Goal: Information Seeking & Learning: Learn about a topic

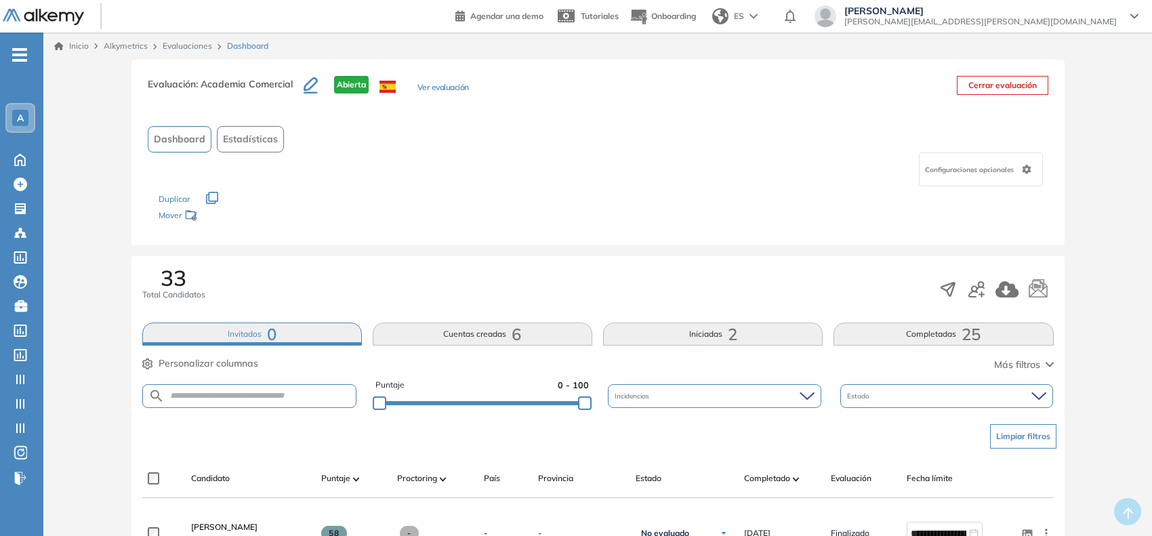
click at [17, 115] on span "A" at bounding box center [20, 117] width 7 height 11
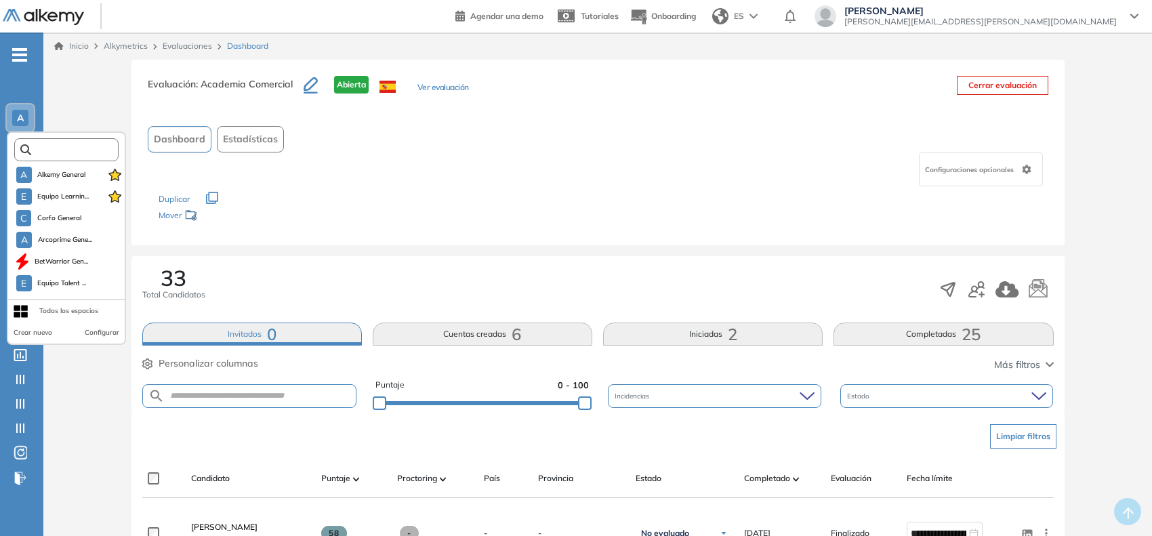
click at [48, 151] on input "text" at bounding box center [70, 150] width 79 height 10
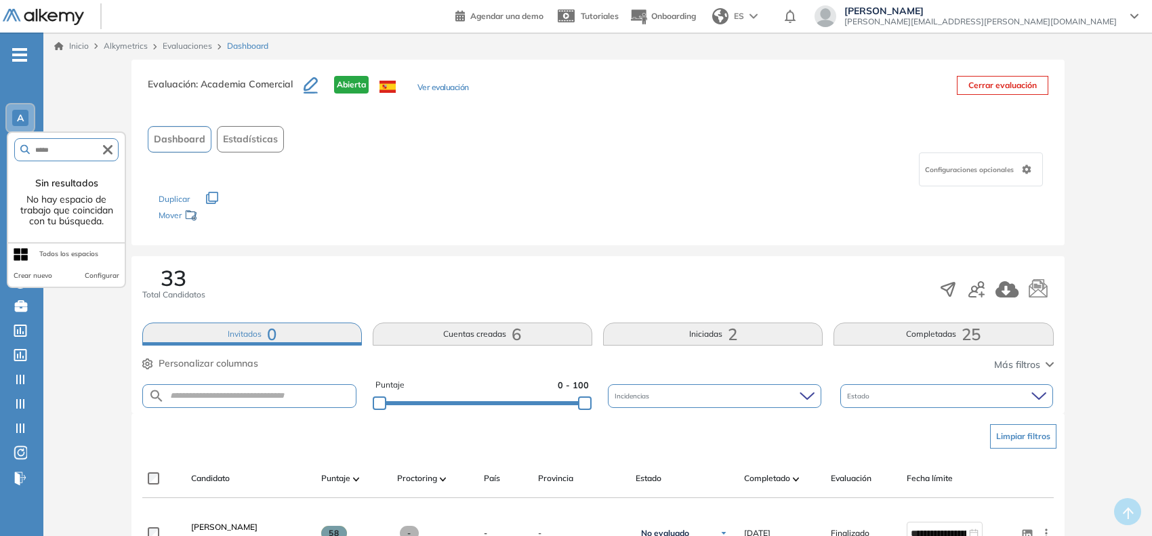
type input "******"
click at [66, 152] on input "******" at bounding box center [66, 150] width 73 height 10
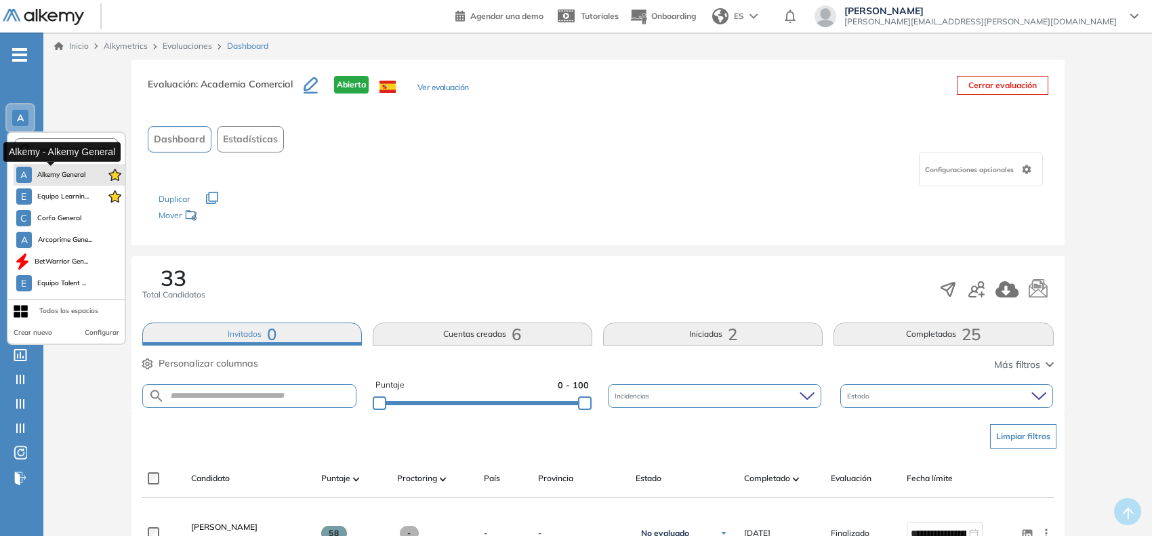
click at [66, 176] on span "Alkemy General" at bounding box center [61, 174] width 49 height 11
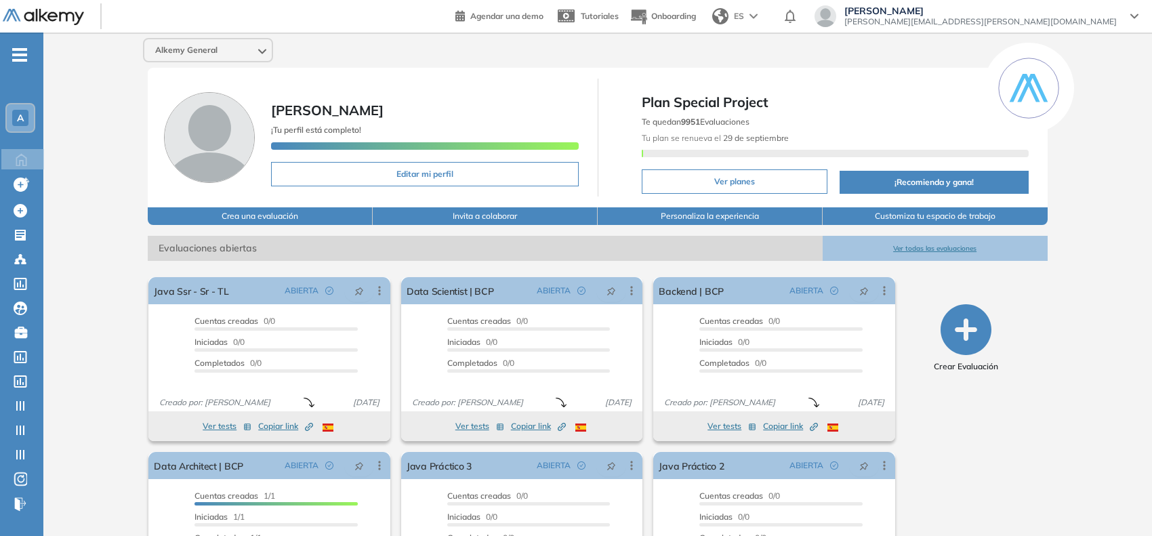
click at [15, 115] on div "A" at bounding box center [20, 118] width 16 height 16
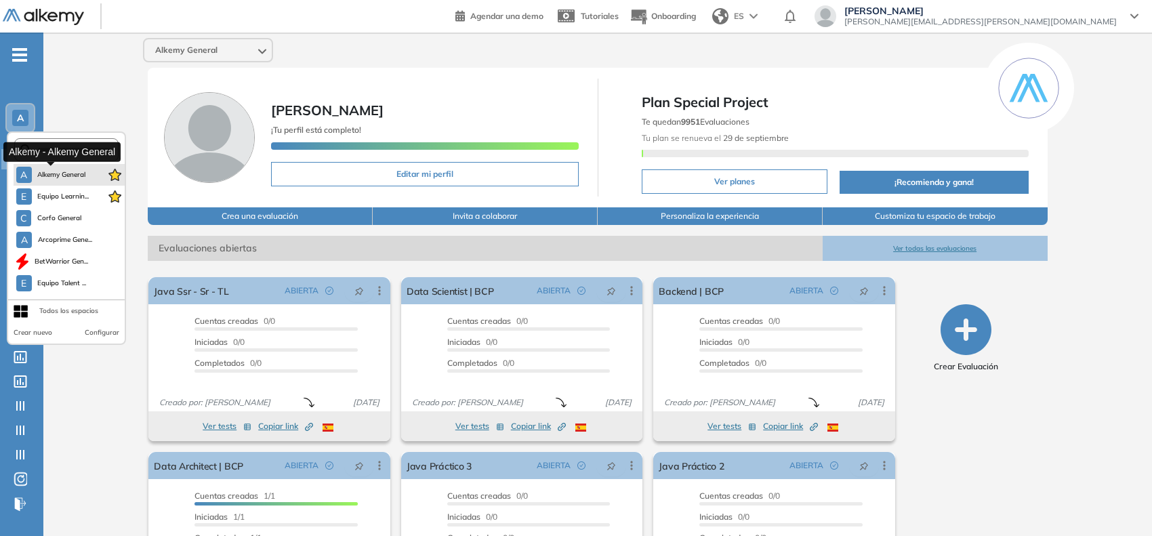
click at [66, 169] on span "Alkemy General" at bounding box center [61, 174] width 49 height 11
click at [70, 170] on span "Alkemy General" at bounding box center [61, 174] width 49 height 11
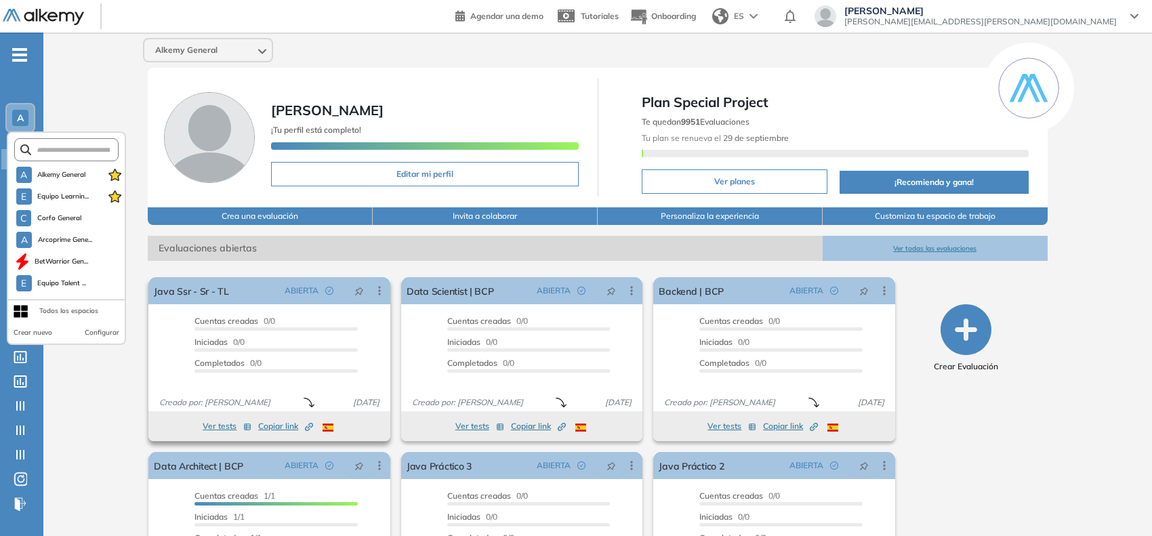
scroll to position [95, 0]
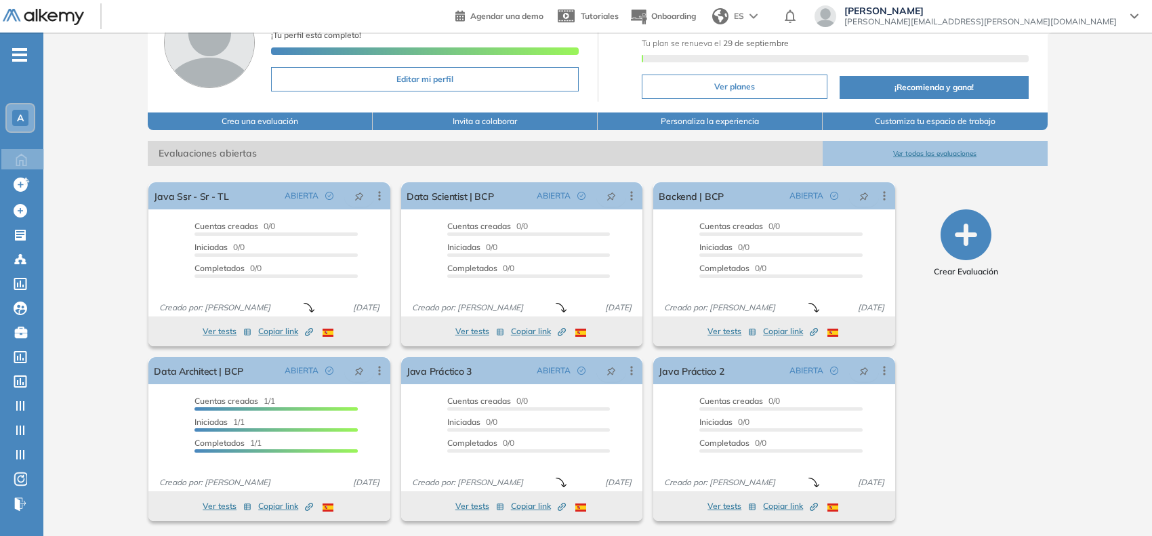
click at [129, 82] on div "Alkemy General Sofia Grigorjev ¡Tu perfil está completo! Editar mi perfil Plan …" at bounding box center [597, 238] width 1109 height 600
click at [22, 229] on icon at bounding box center [21, 235] width 14 height 14
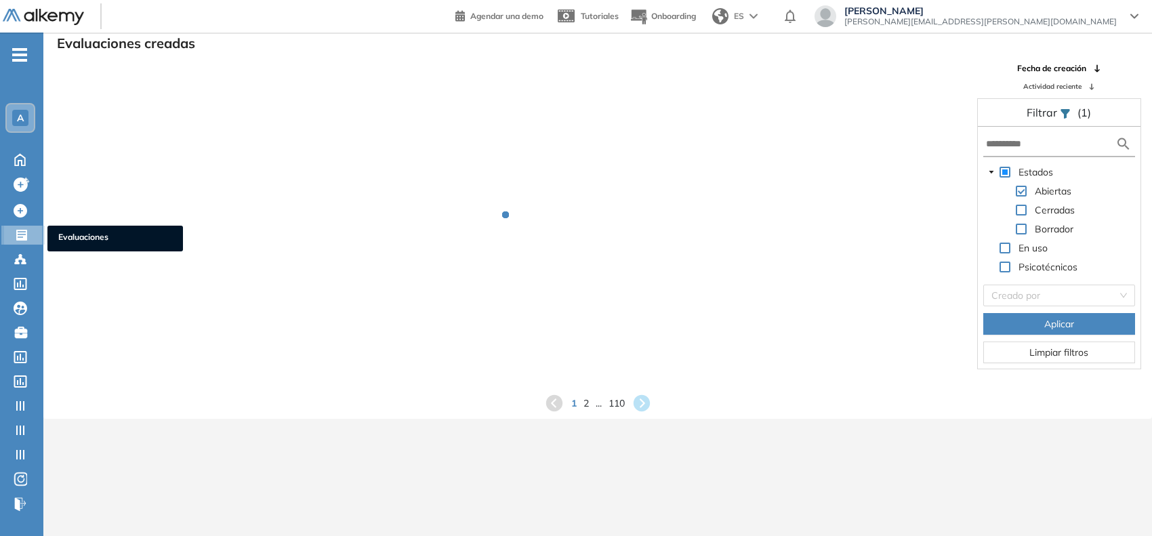
scroll to position [32, 0]
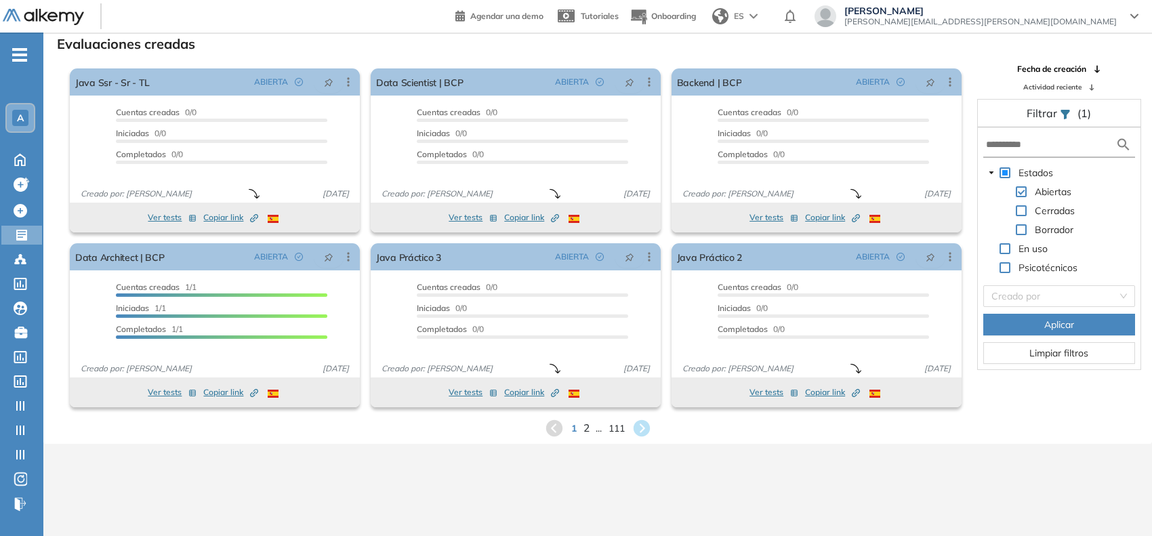
click at [585, 424] on span "2" at bounding box center [586, 428] width 6 height 16
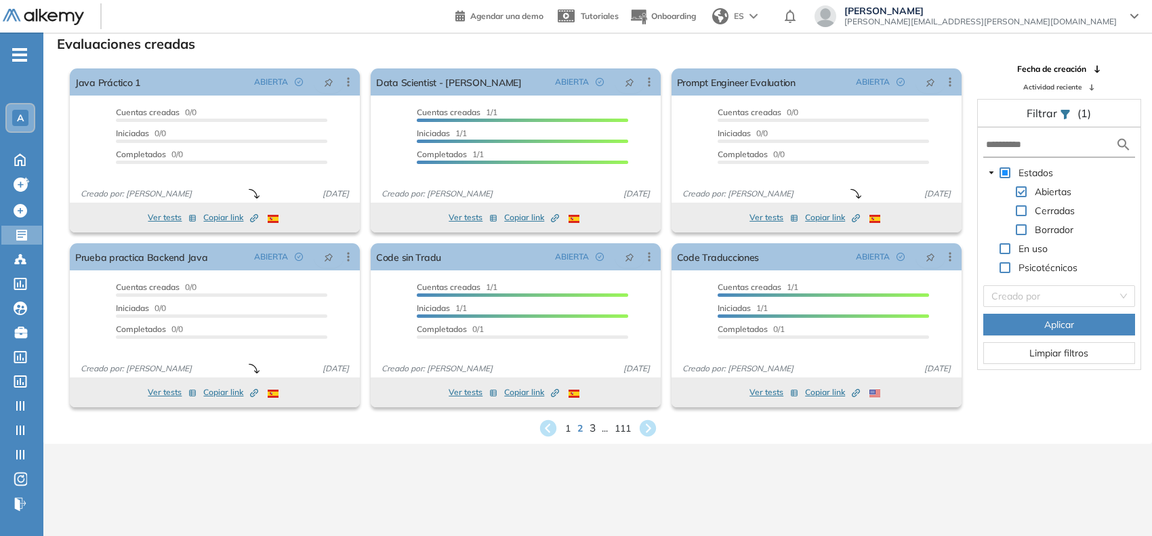
click at [592, 426] on span "3" at bounding box center [592, 428] width 6 height 16
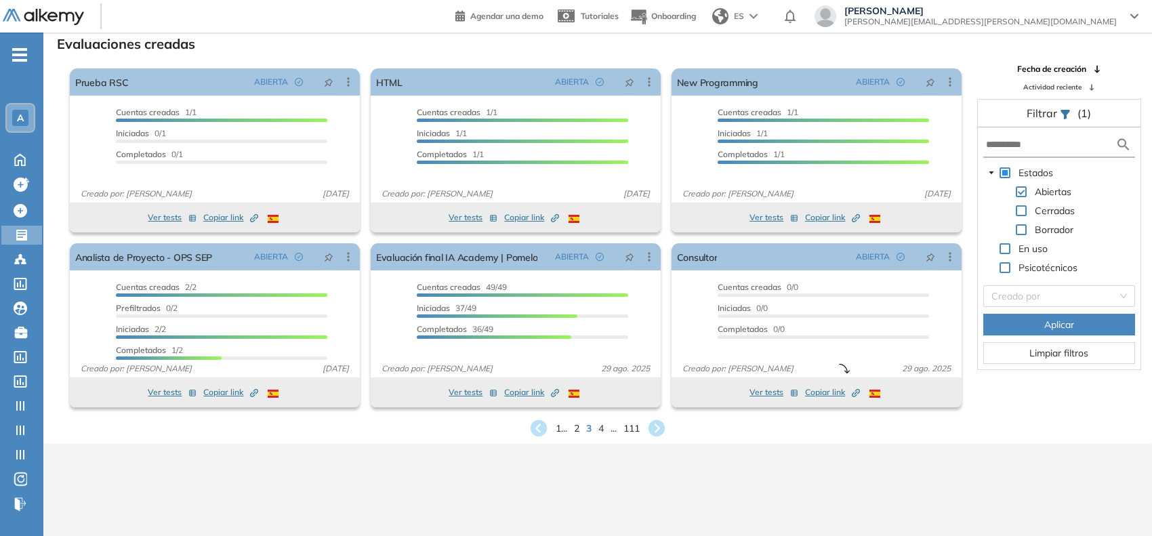
click at [1027, 133] on form at bounding box center [1059, 145] width 152 height 25
click at [1024, 144] on input "text" at bounding box center [1050, 145] width 129 height 14
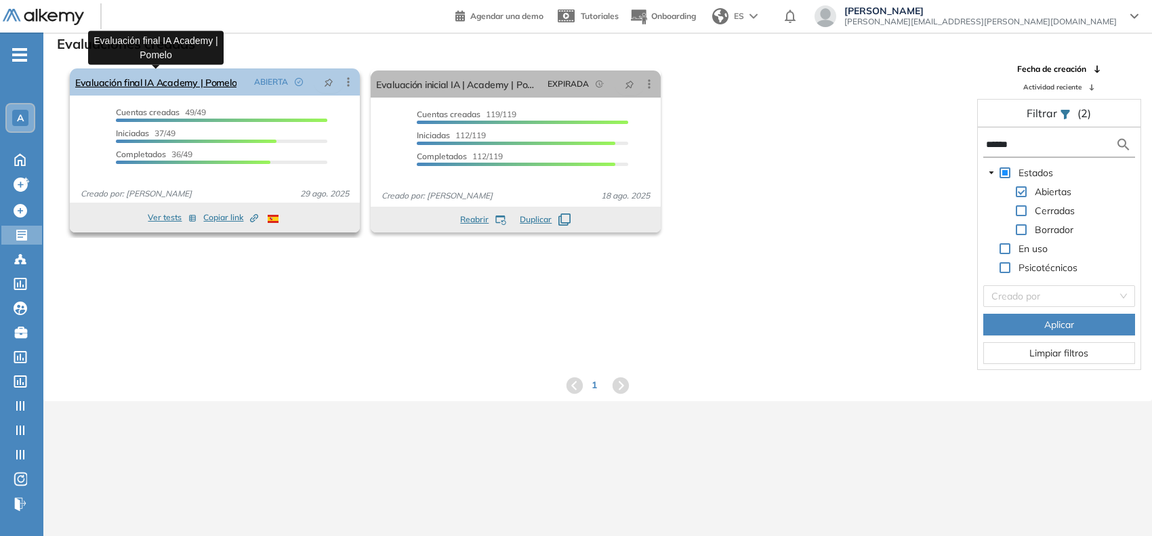
type input "******"
click at [200, 80] on link "Evaluación final IA Academy | Pomelo" at bounding box center [155, 81] width 161 height 27
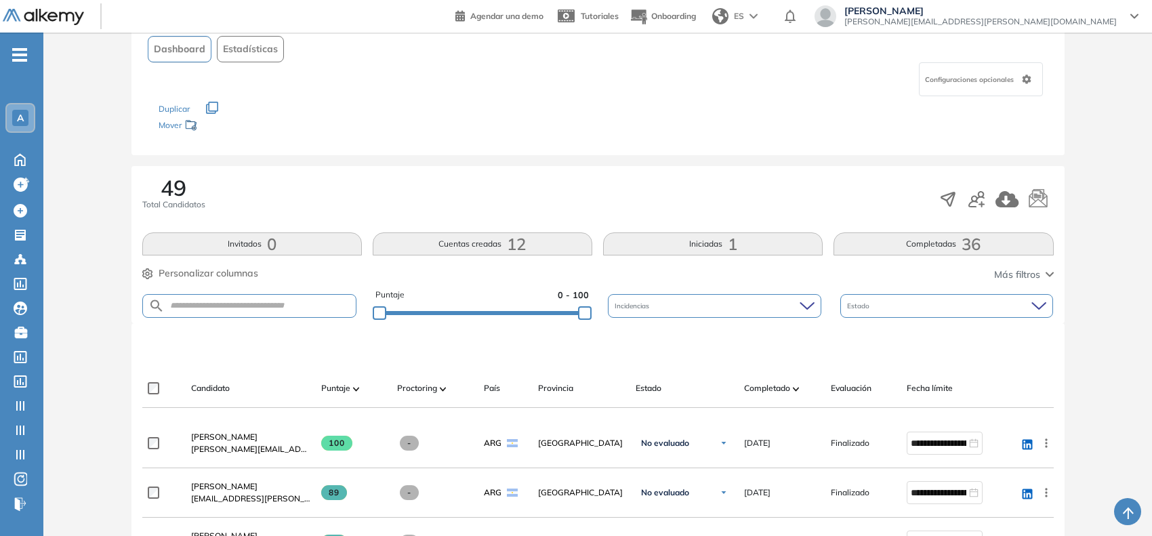
scroll to position [117, 0]
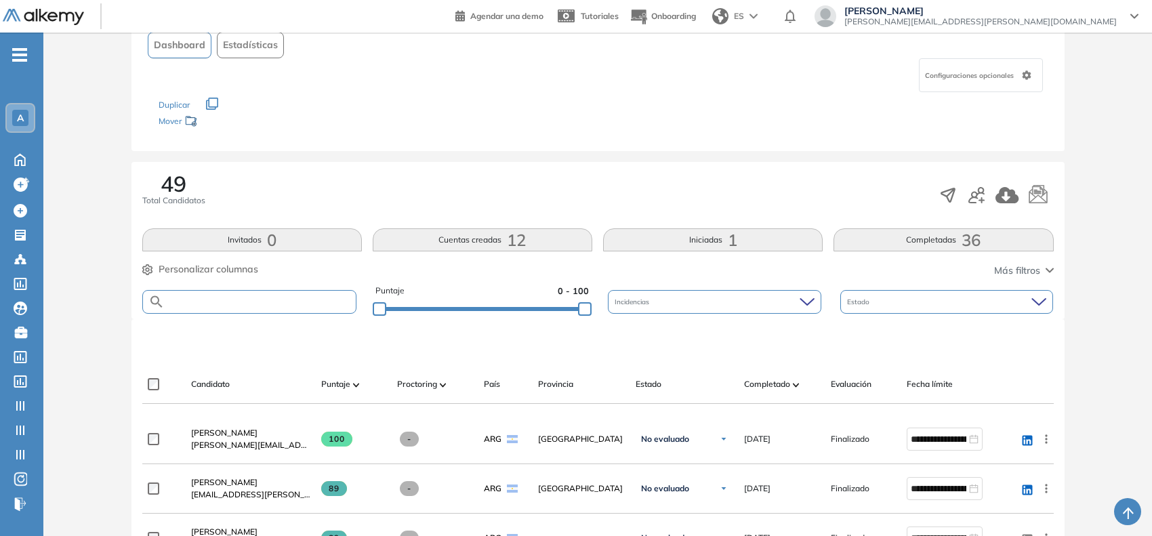
click at [288, 306] on input "text" at bounding box center [260, 302] width 191 height 10
paste input "**********"
type input "**********"
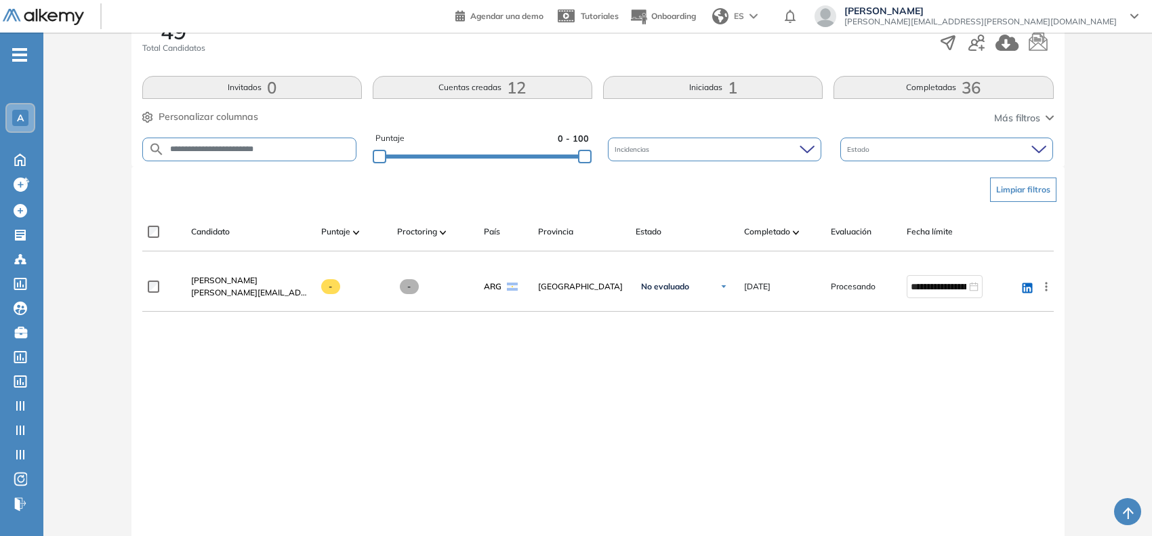
scroll to position [271, 0]
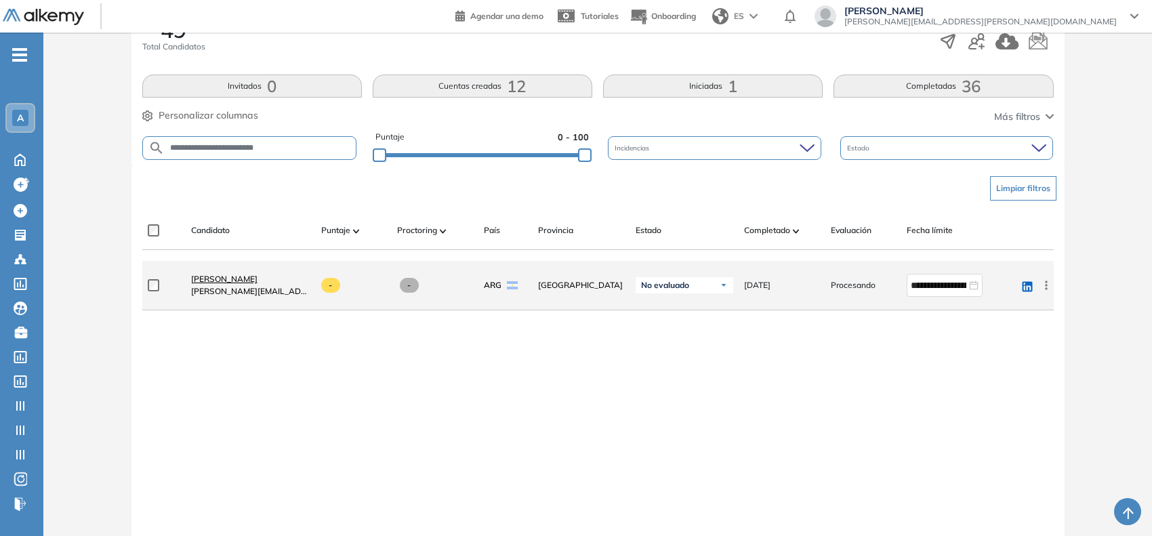
click at [239, 274] on span "Luciana Addario" at bounding box center [224, 279] width 66 height 10
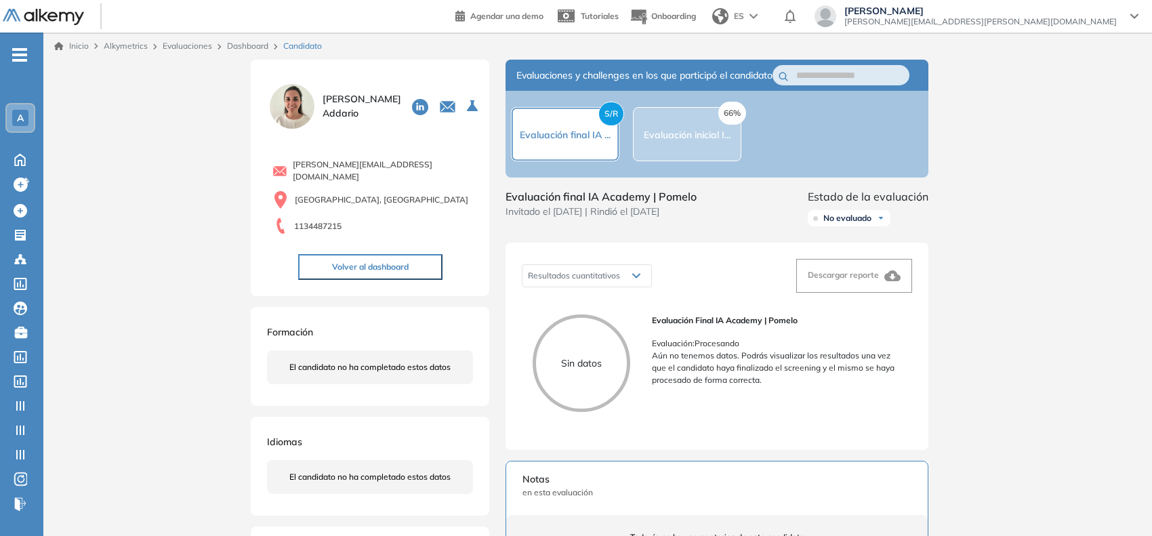
click at [661, 293] on div "Resultados cuantitativos Resultados cuantitativos Descargar reporte" at bounding box center [717, 276] width 390 height 34
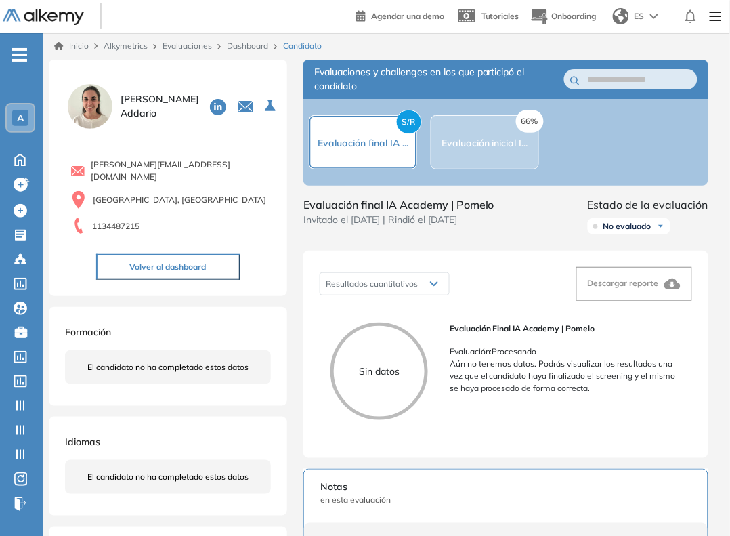
click at [252, 44] on link "Dashboard" at bounding box center [247, 46] width 41 height 10
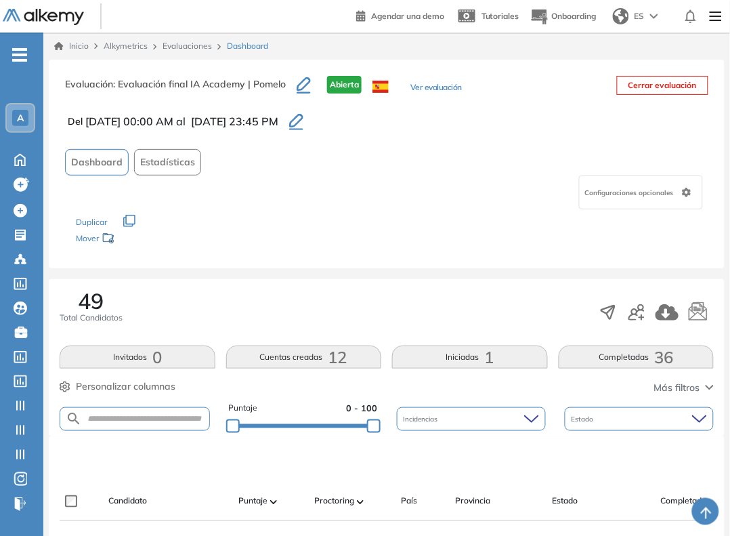
scroll to position [245, 0]
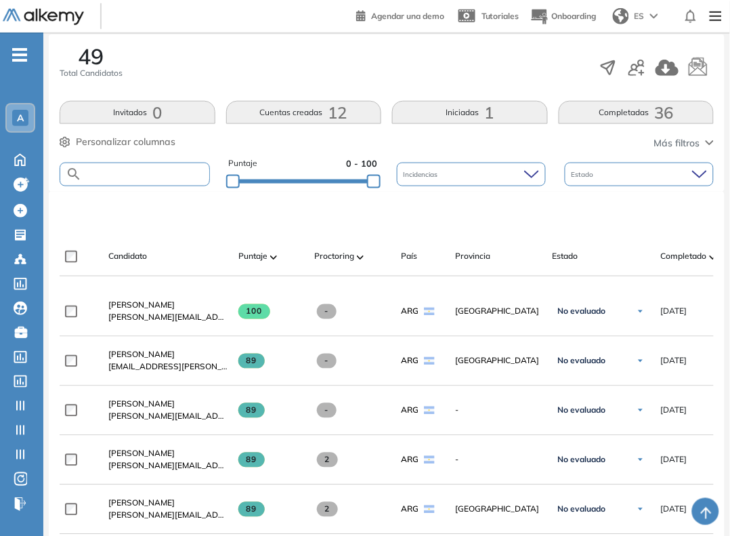
click at [165, 177] on input "text" at bounding box center [145, 174] width 127 height 10
paste input "**********"
type input "**********"
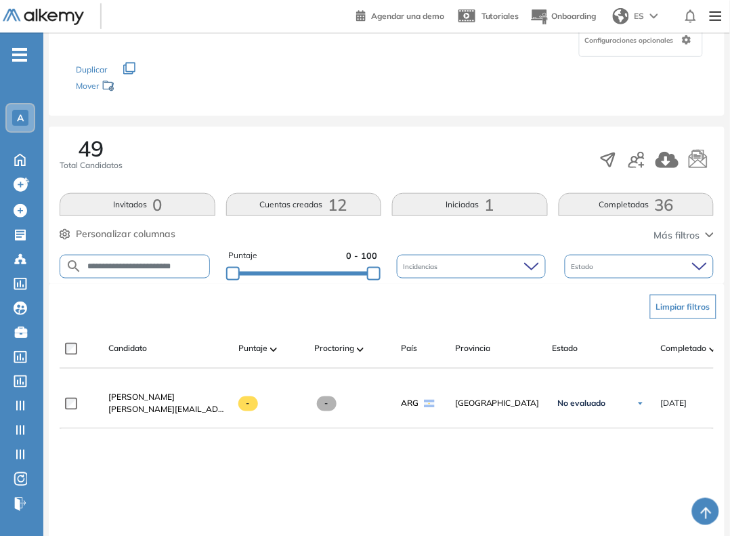
scroll to position [153, 0]
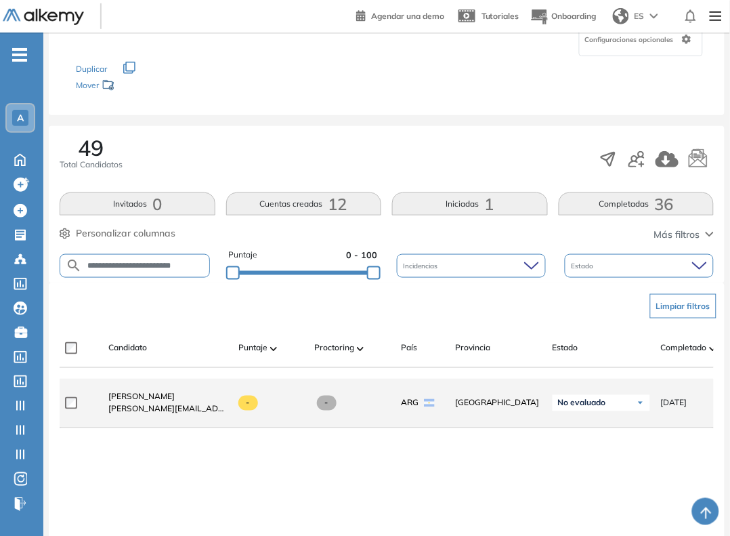
click at [154, 407] on span "luciana.addario@pomelo.la" at bounding box center [167, 409] width 119 height 12
click at [160, 402] on span "Luciana Addario" at bounding box center [141, 397] width 66 height 10
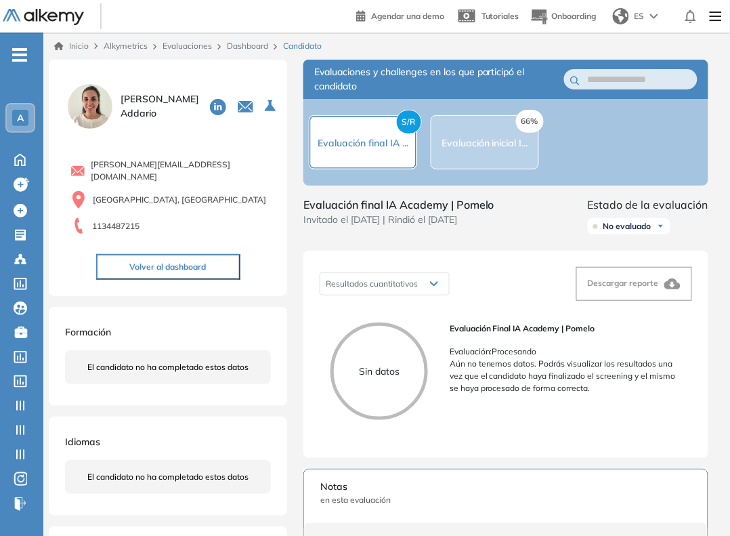
click at [251, 46] on link "Dashboard" at bounding box center [247, 46] width 41 height 10
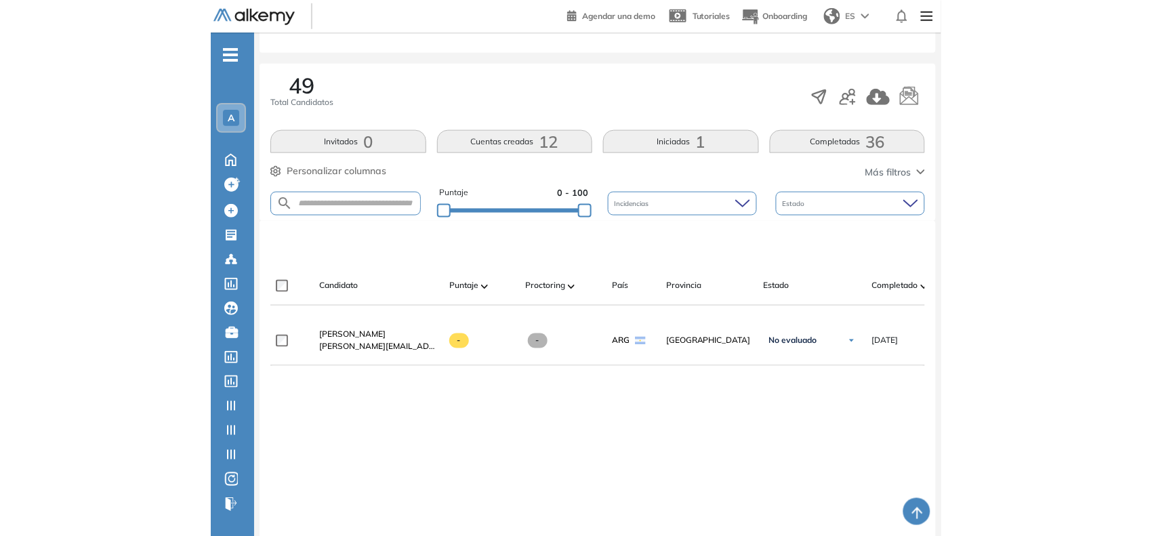
scroll to position [217, 0]
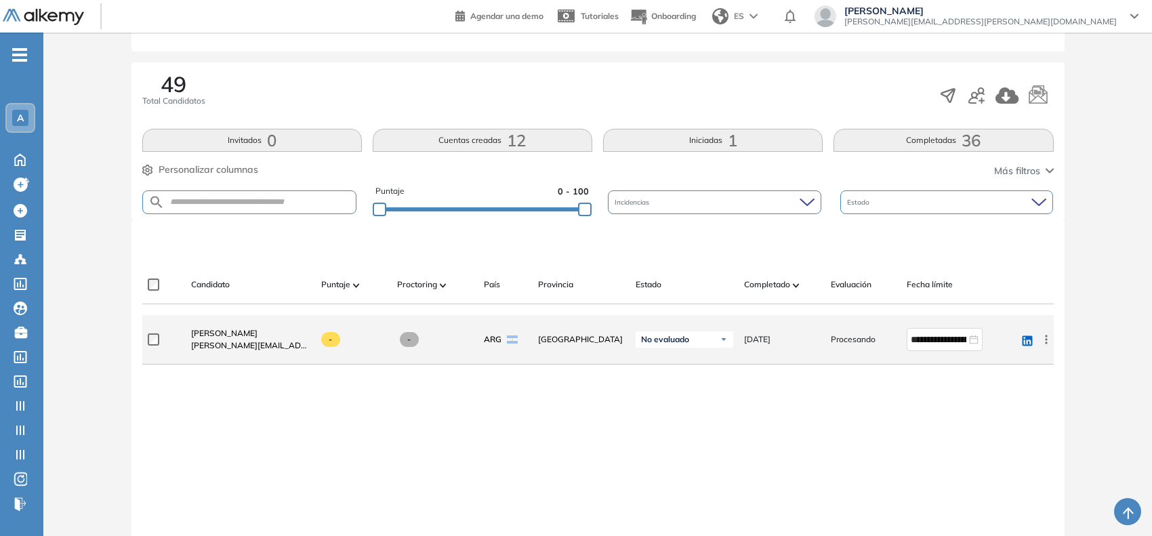
click at [1045, 339] on icon at bounding box center [1046, 339] width 2 height 9
click at [966, 432] on div "Reiniciar" at bounding box center [996, 436] width 90 height 15
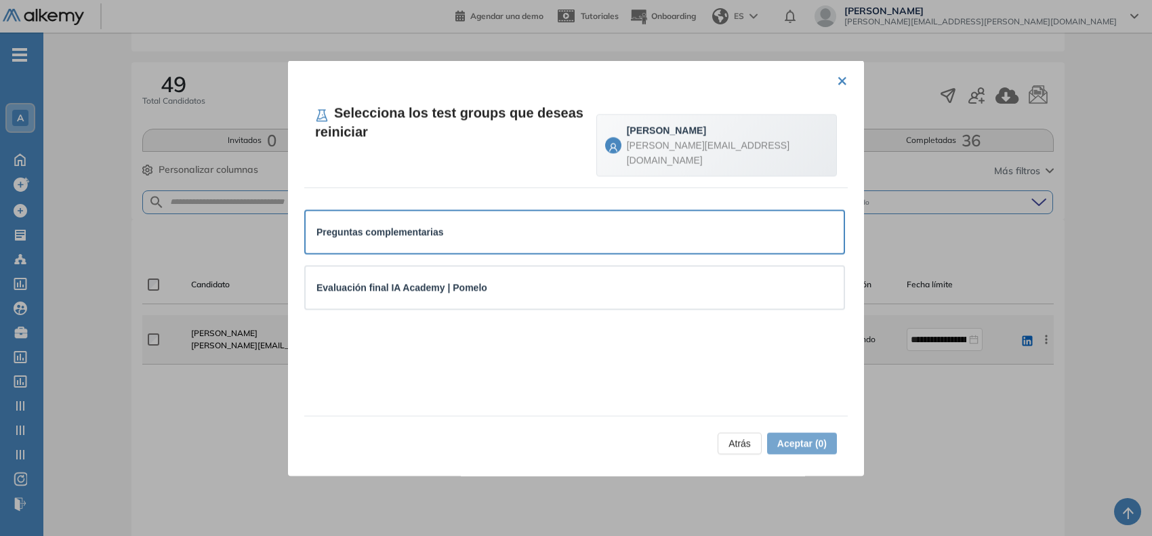
click at [493, 224] on div "Preguntas complementarias" at bounding box center [574, 231] width 516 height 15
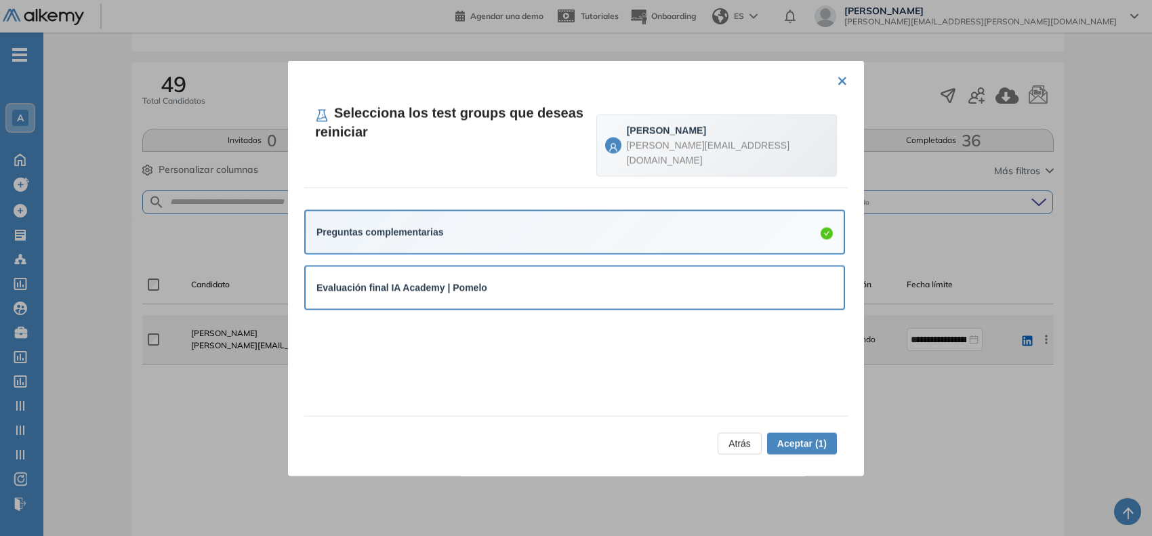
click at [506, 281] on div "Evaluación final IA Academy | Pomelo" at bounding box center [574, 288] width 516 height 15
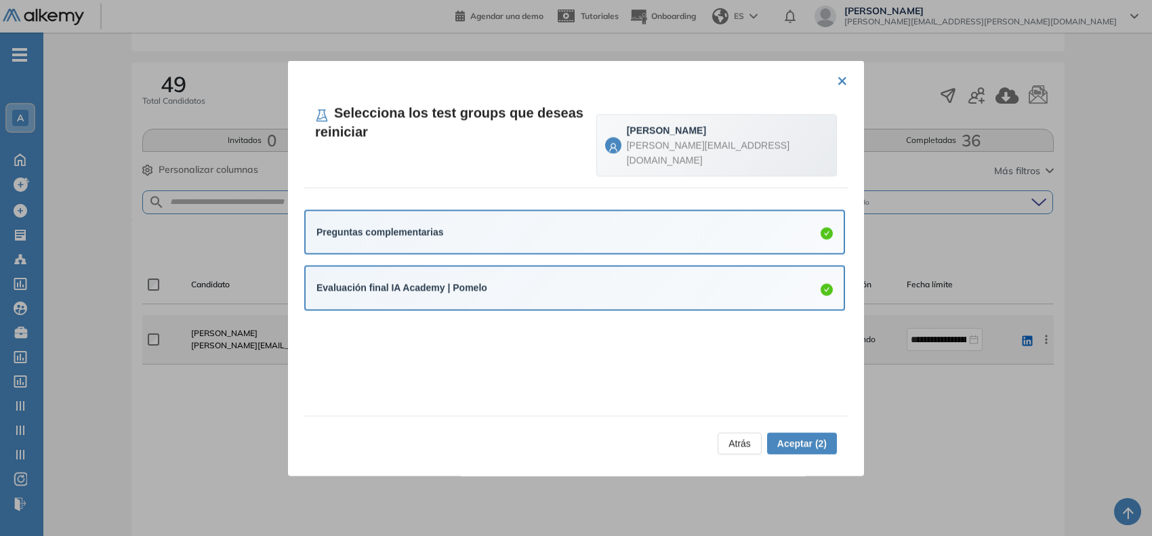
click at [800, 445] on span "Aceptar (2)" at bounding box center [801, 443] width 49 height 15
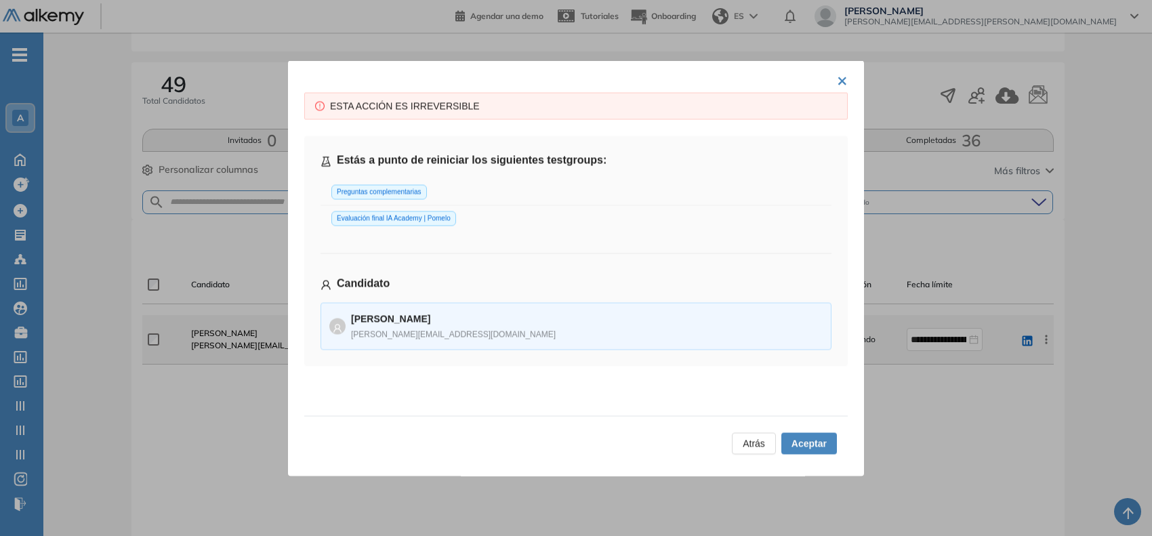
click at [800, 445] on span "Aceptar" at bounding box center [808, 443] width 35 height 15
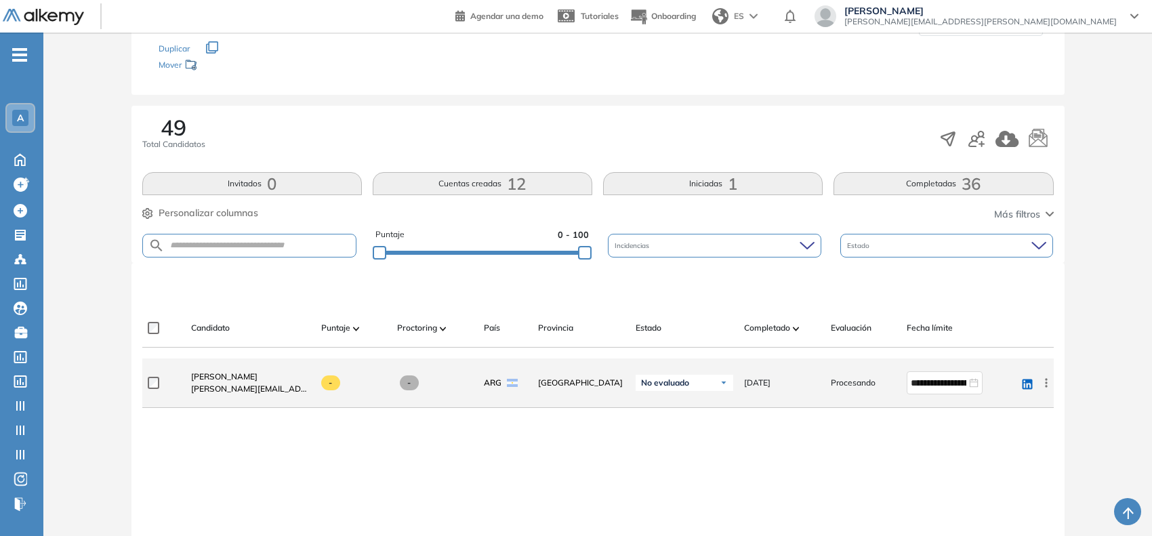
scroll to position [173, 0]
click at [262, 248] on input "text" at bounding box center [260, 246] width 191 height 10
type input "******"
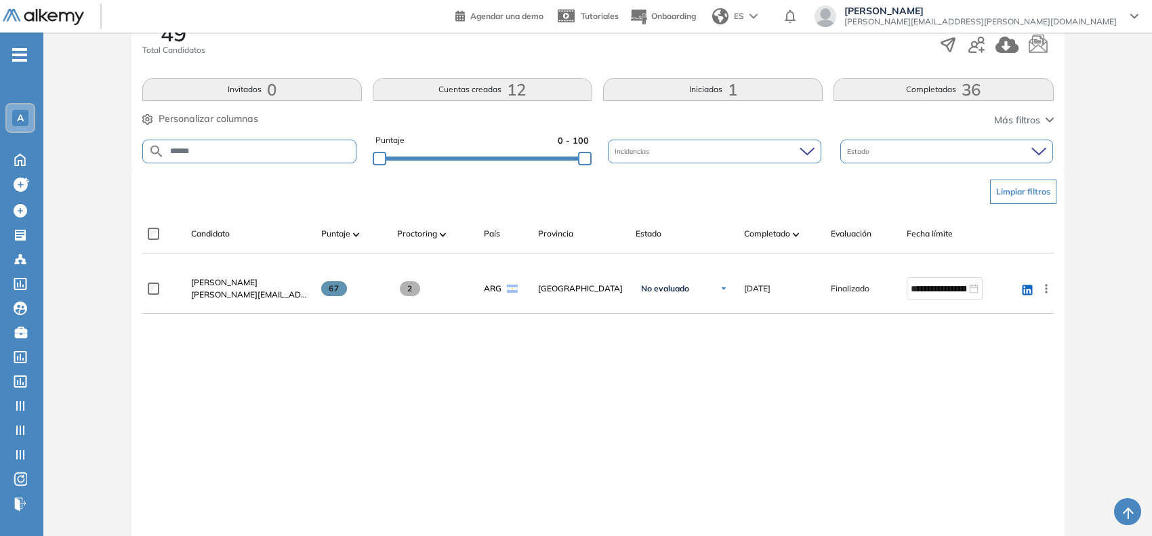
scroll to position [268, 0]
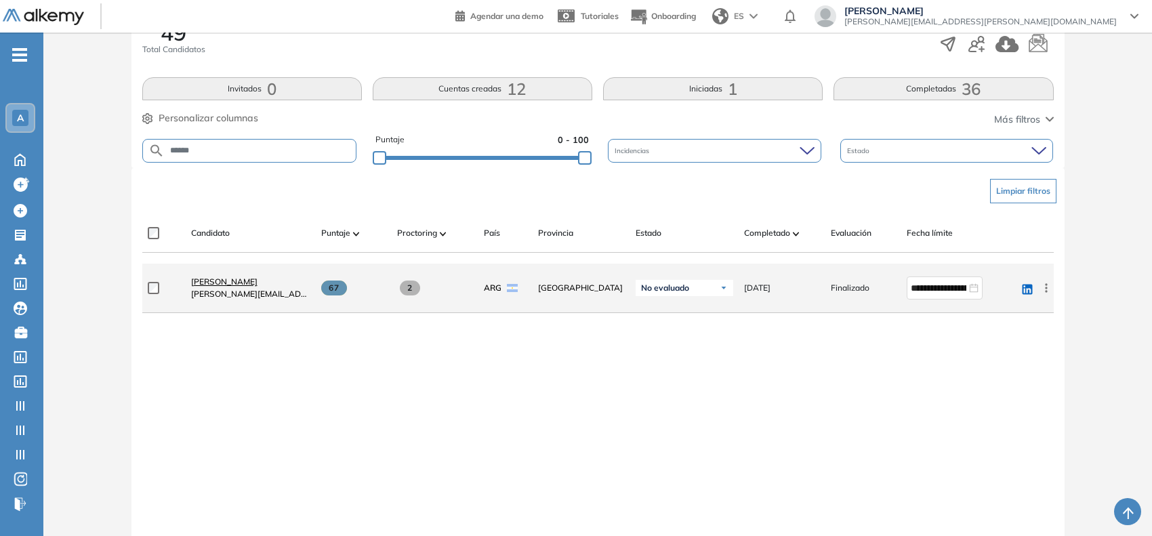
click at [225, 282] on span "Ilvany Castillo" at bounding box center [224, 281] width 66 height 10
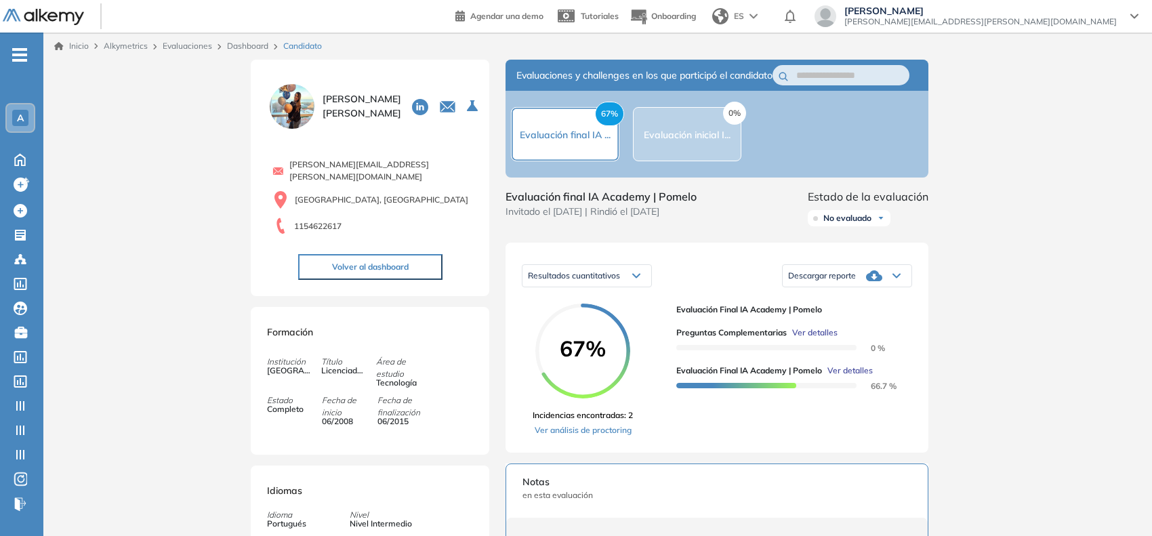
click at [847, 377] on span "Ver detalles" at bounding box center [849, 371] width 45 height 12
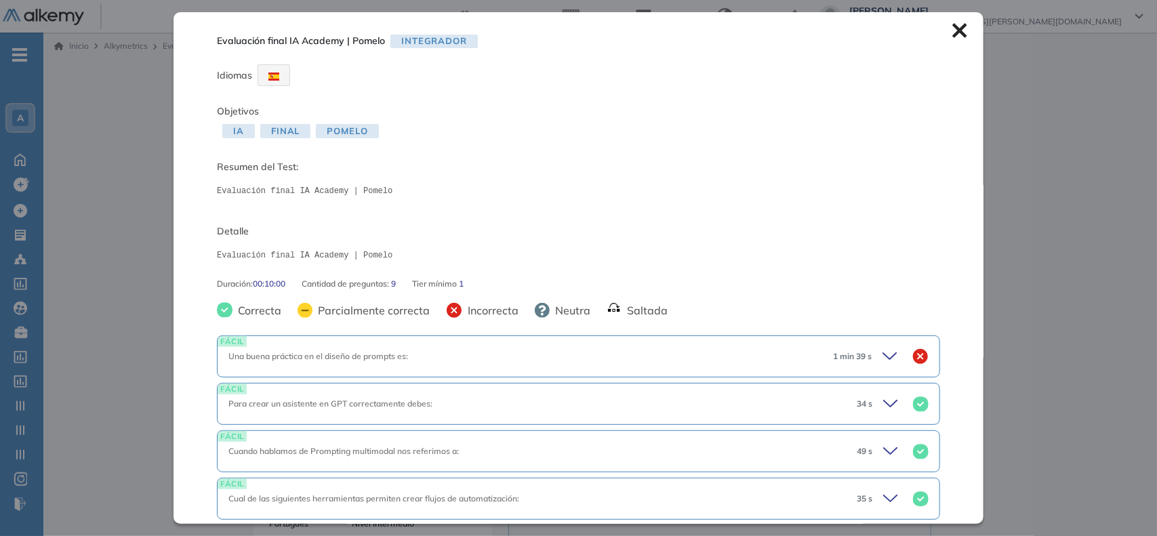
scroll to position [291, 0]
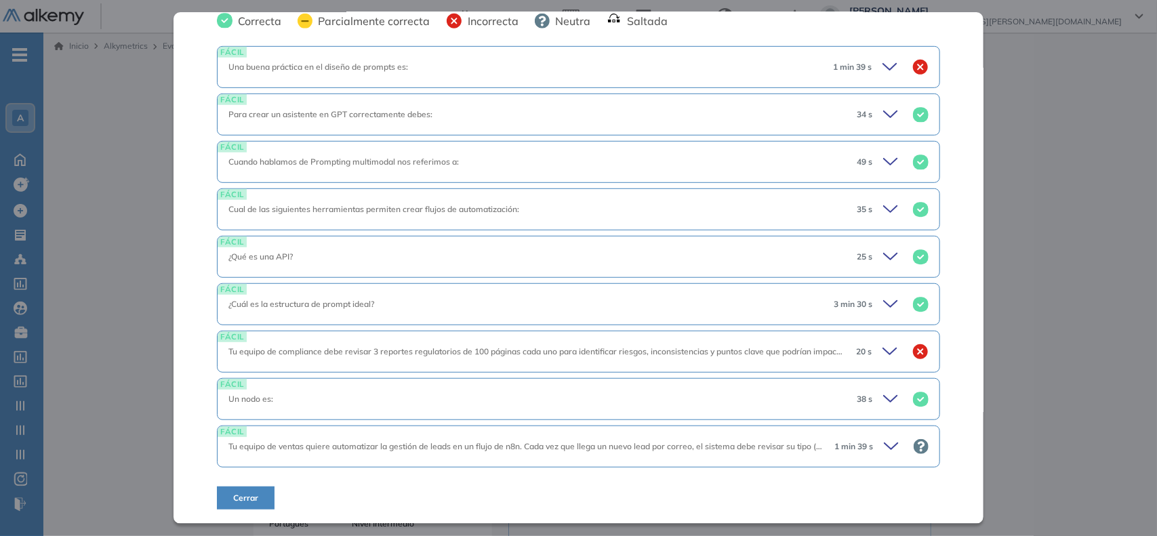
click at [869, 442] on div "1 min 39 s" at bounding box center [875, 446] width 105 height 19
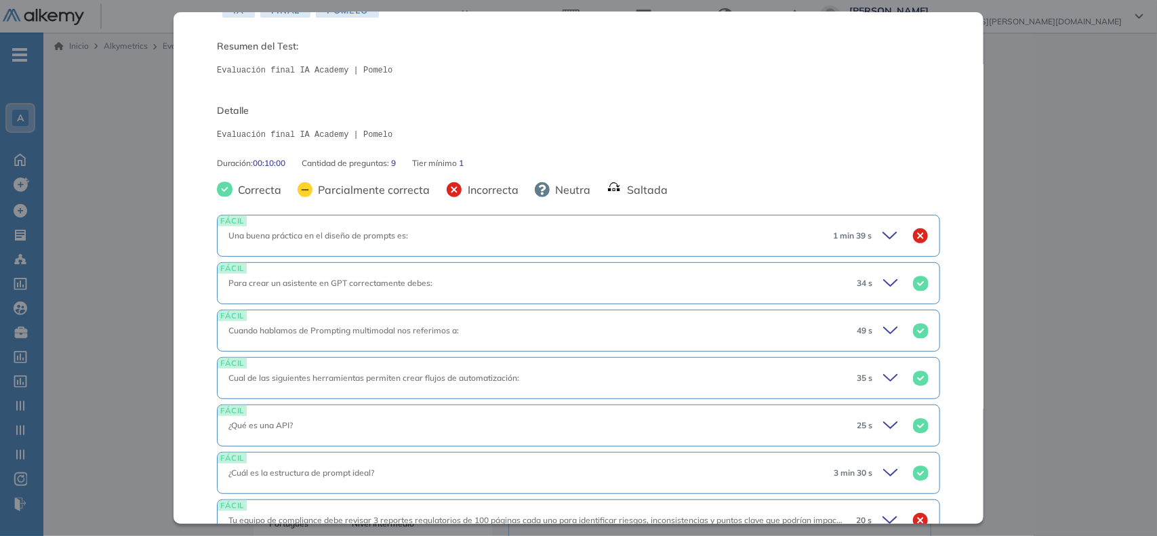
scroll to position [0, 0]
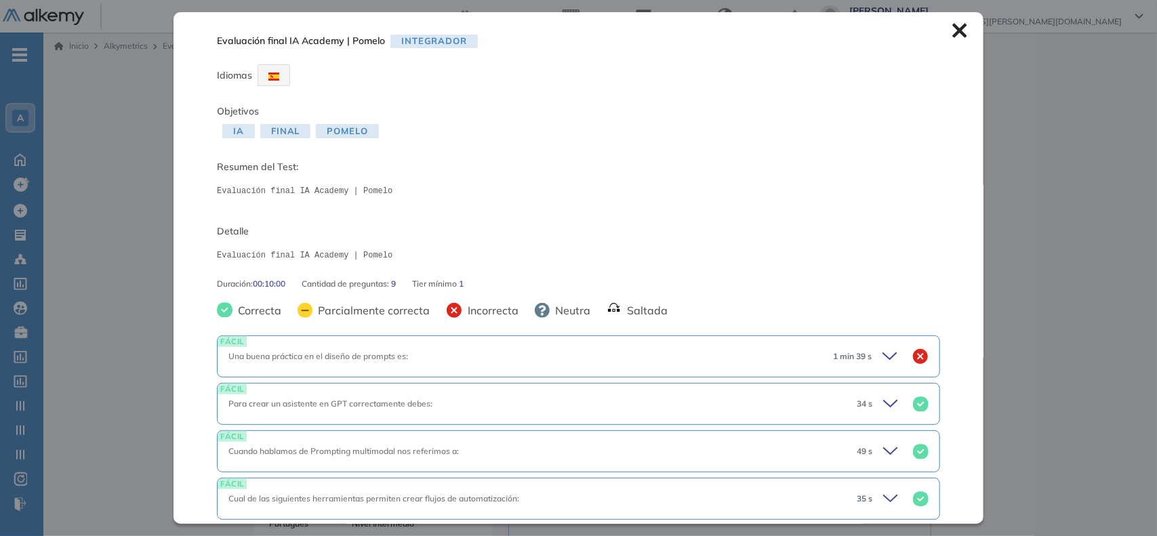
click at [955, 31] on icon at bounding box center [959, 30] width 15 height 15
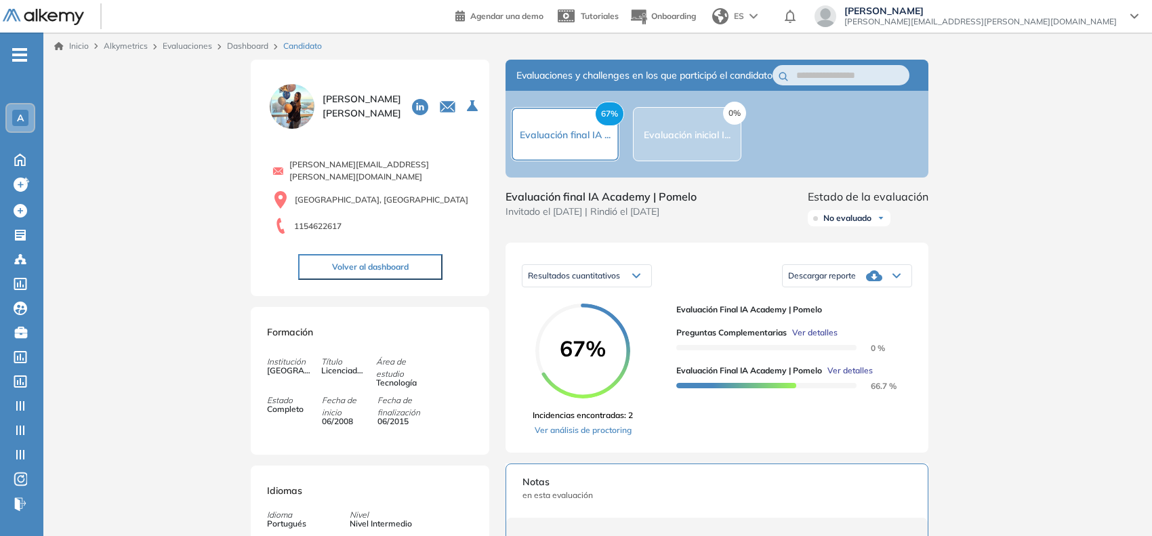
click at [842, 377] on span "Ver detalles" at bounding box center [849, 371] width 45 height 12
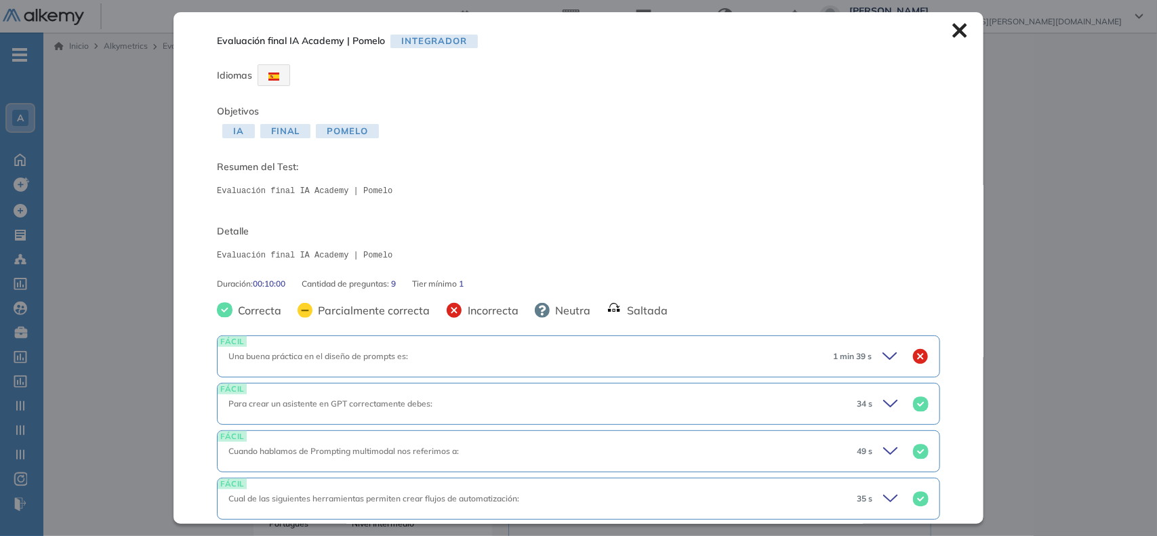
scroll to position [291, 0]
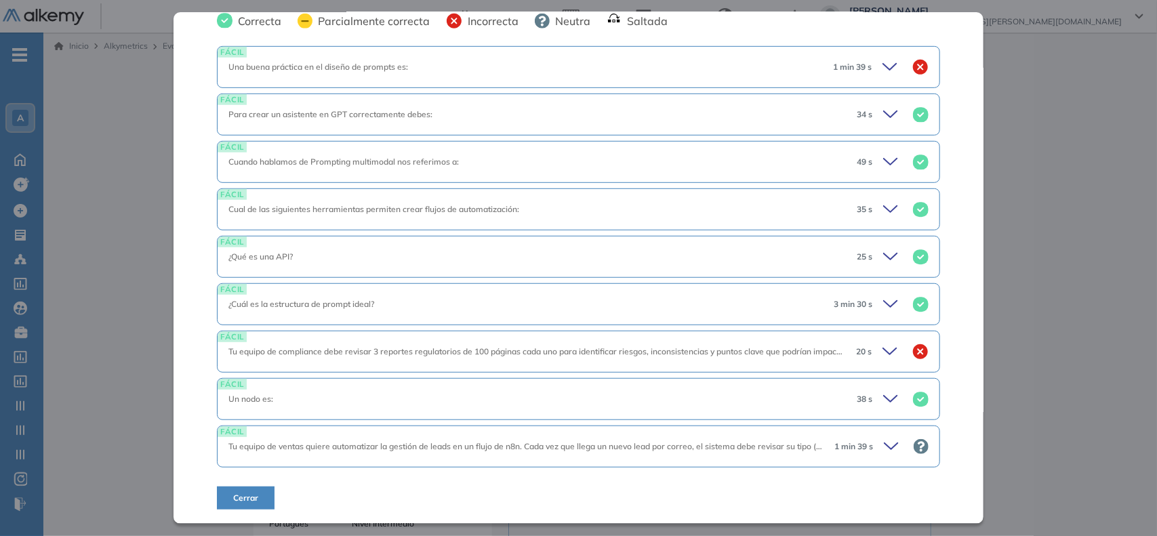
click at [884, 441] on icon at bounding box center [893, 446] width 19 height 19
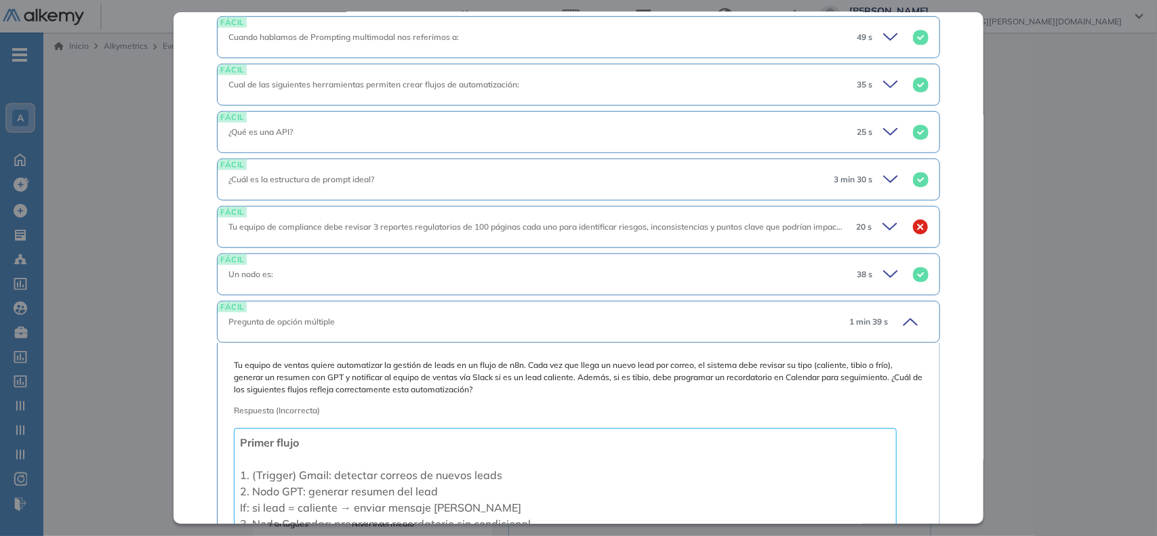
scroll to position [411, 0]
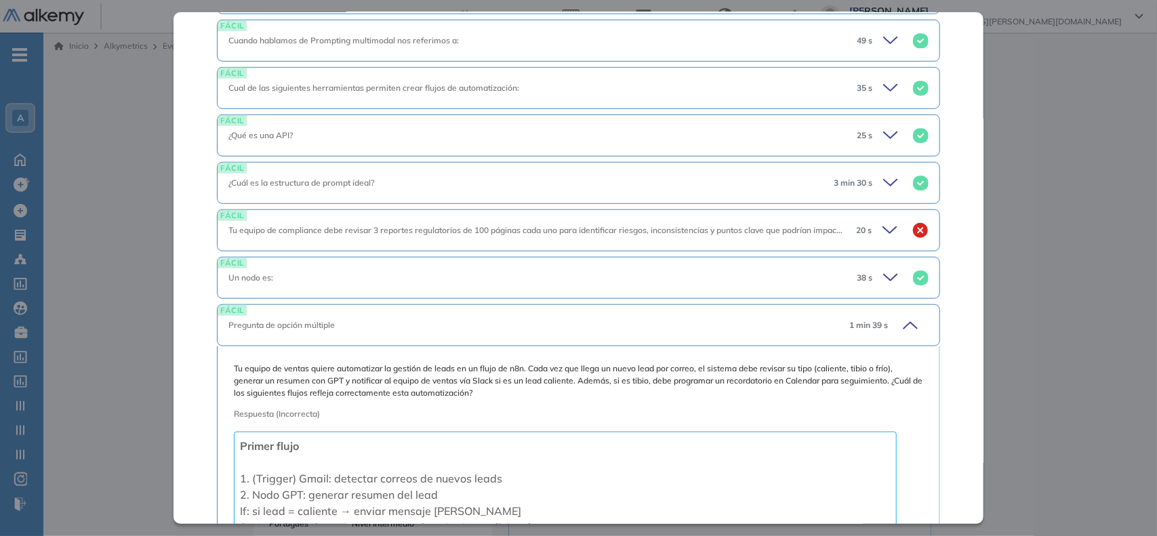
click at [899, 333] on icon at bounding box center [908, 325] width 19 height 19
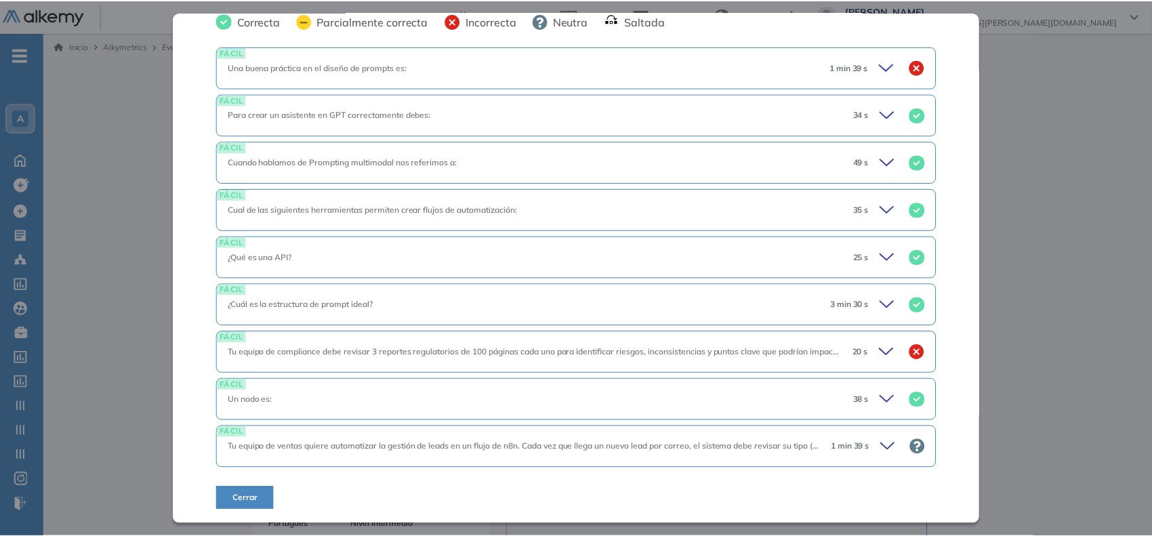
scroll to position [0, 0]
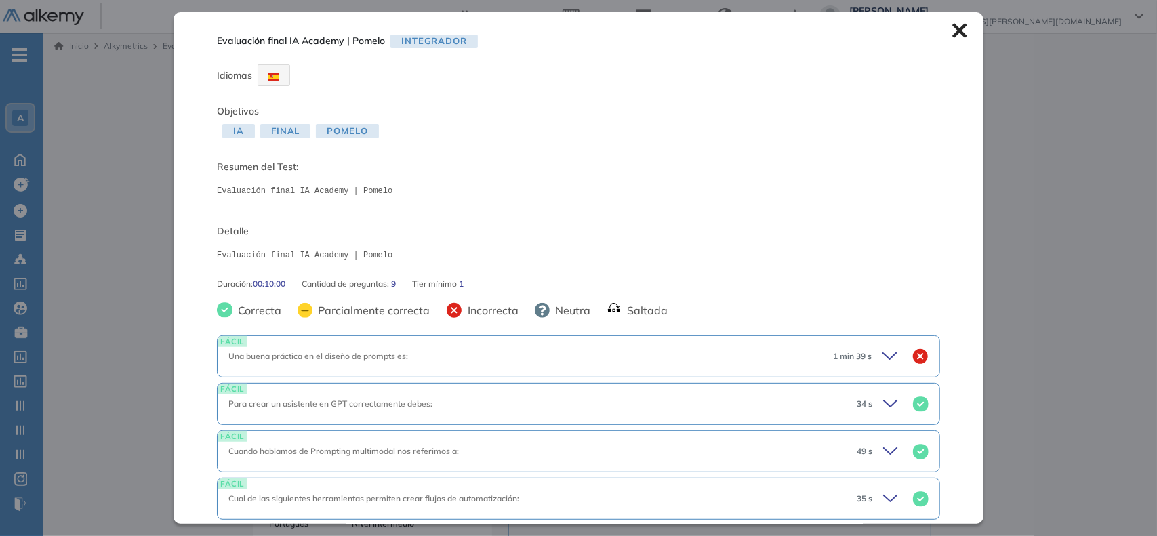
click at [953, 35] on icon at bounding box center [959, 31] width 14 height 14
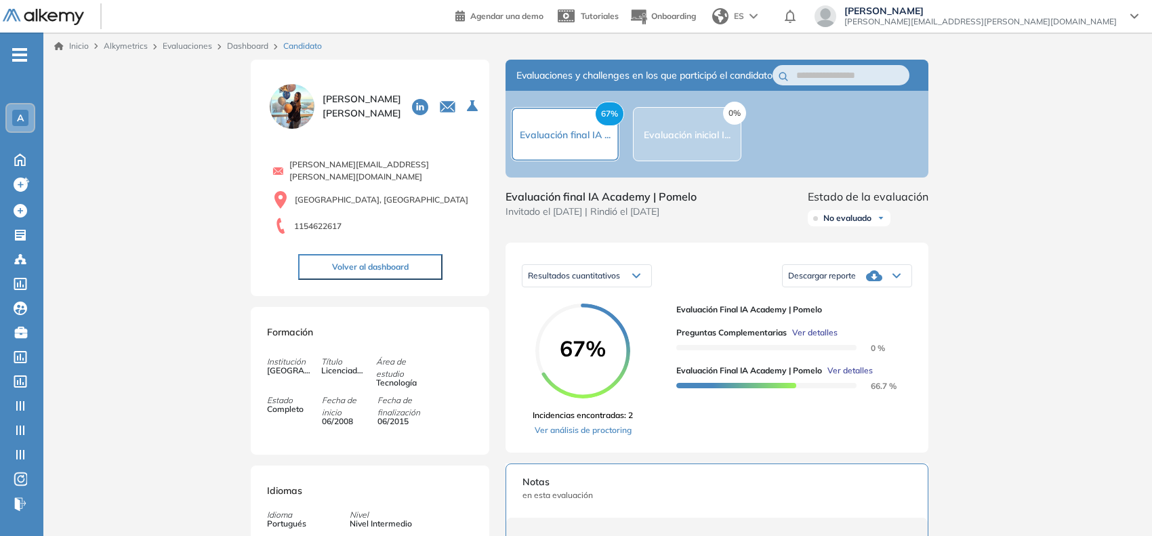
click at [15, 123] on div "A" at bounding box center [20, 118] width 16 height 16
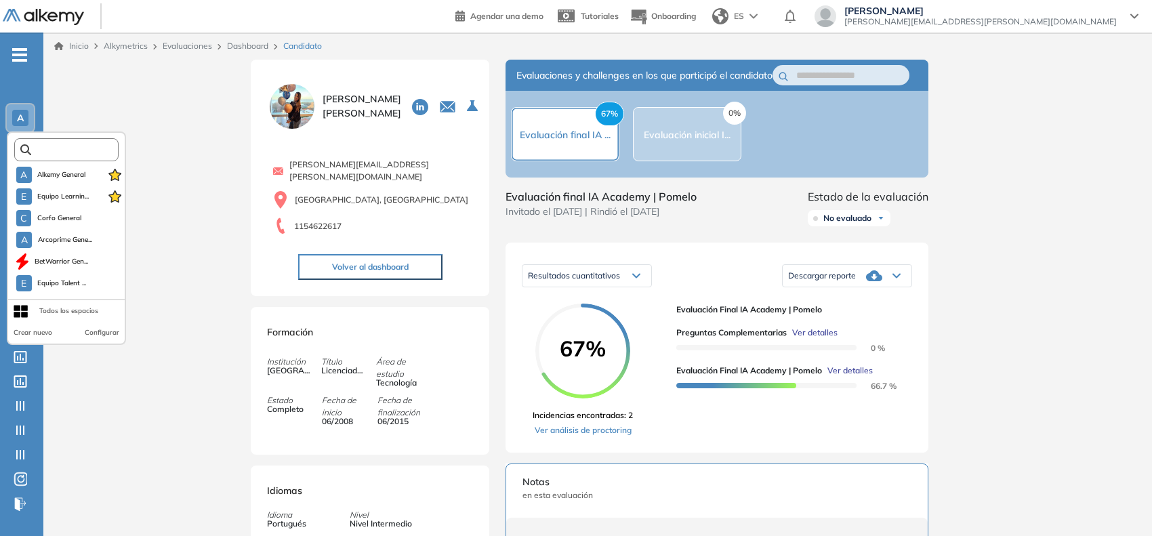
click at [69, 146] on input "text" at bounding box center [70, 150] width 79 height 10
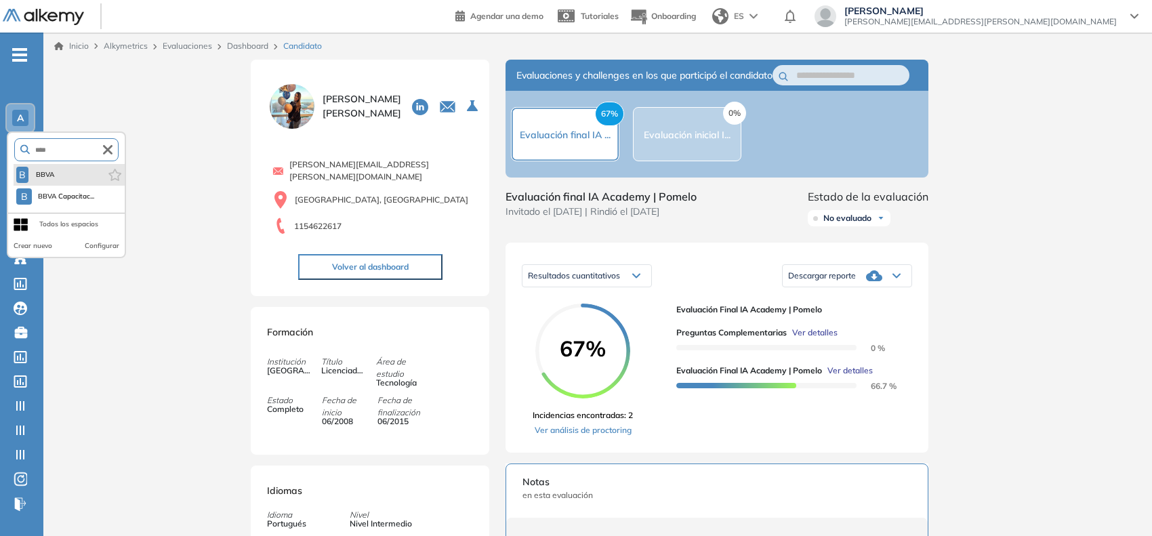
type input "****"
click at [58, 174] on li "B BBVA" at bounding box center [69, 175] width 111 height 22
click at [39, 180] on button "B BBVA" at bounding box center [36, 175] width 40 height 16
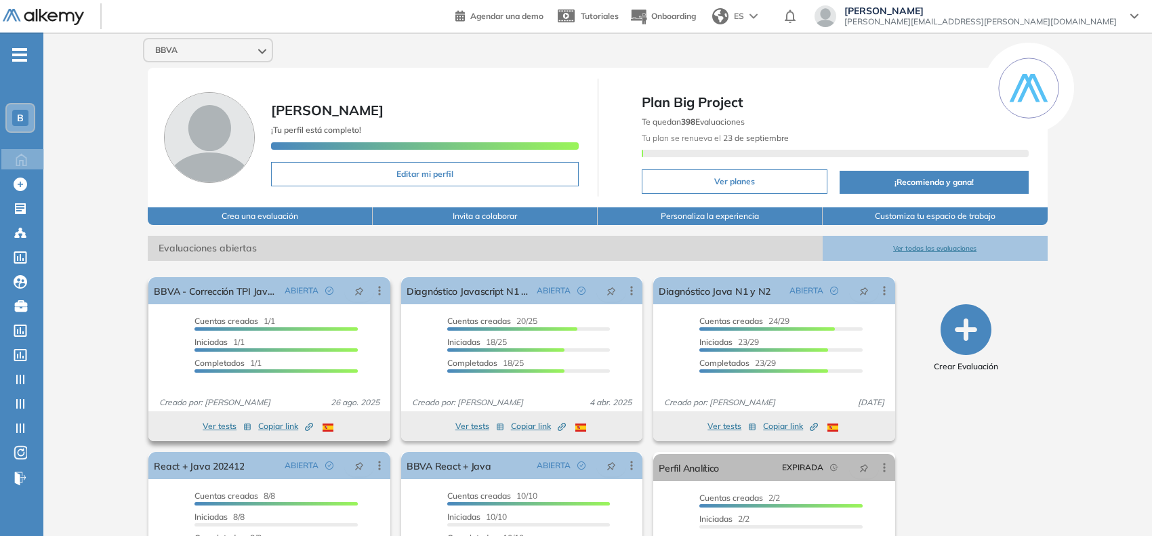
scroll to position [95, 0]
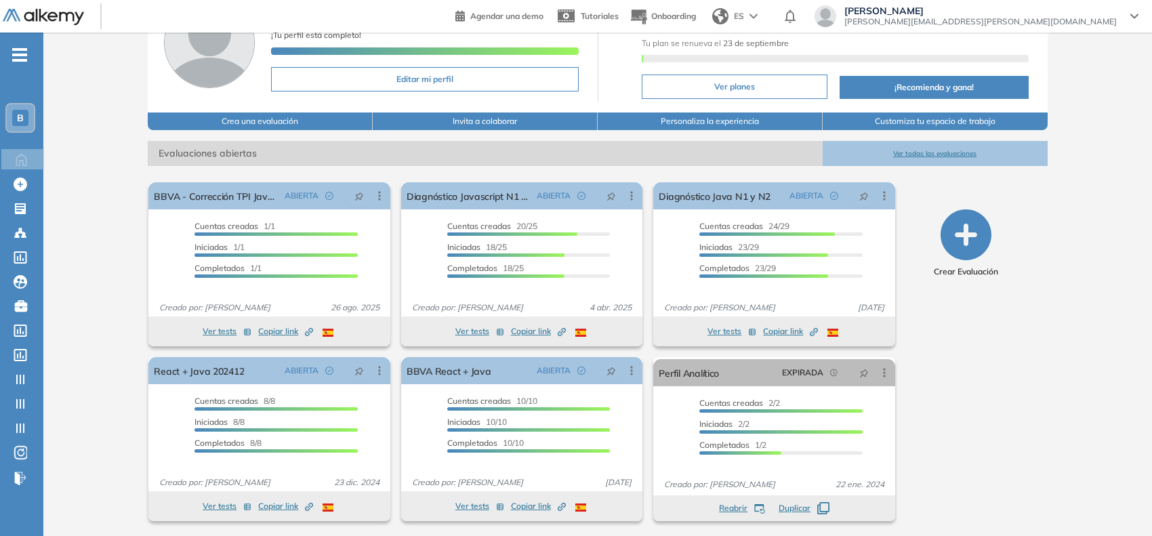
click at [24, 119] on div "B" at bounding box center [20, 118] width 16 height 16
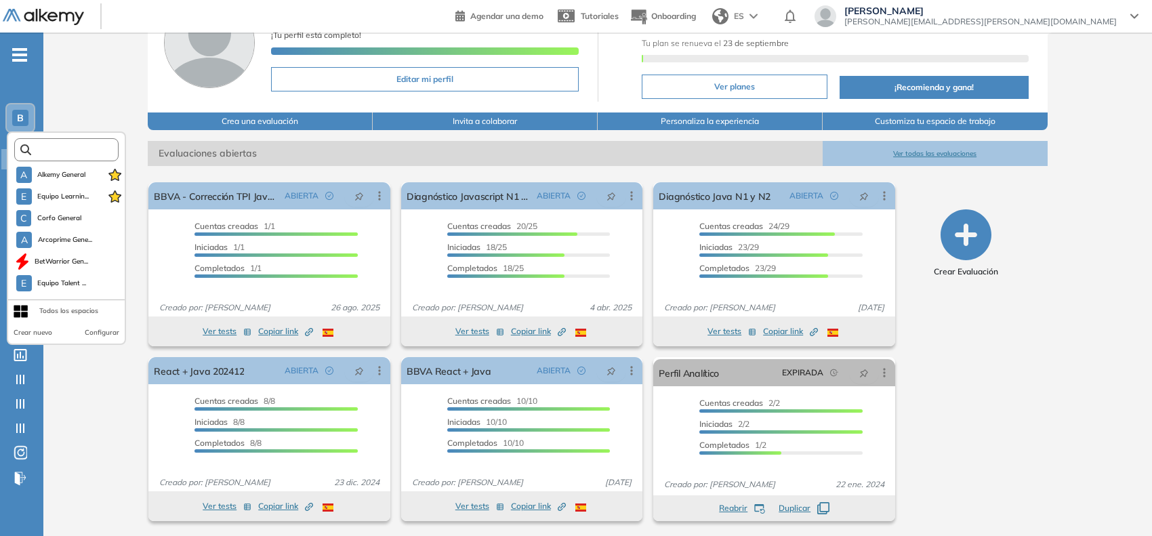
click at [53, 145] on input "text" at bounding box center [70, 150] width 79 height 10
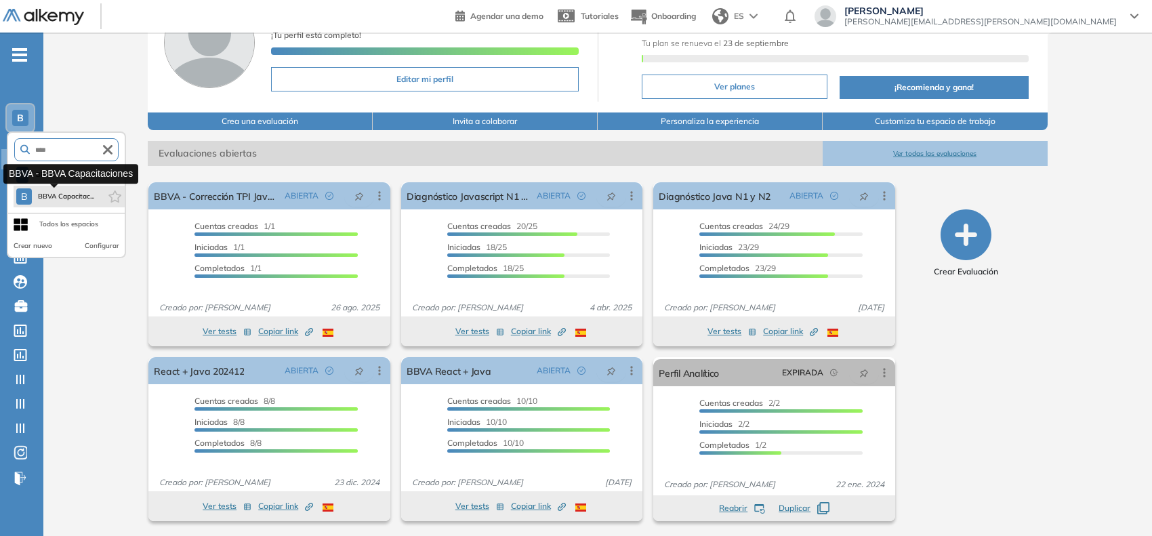
type input "****"
click at [65, 191] on span "BBVA Capacitac..." at bounding box center [65, 196] width 57 height 11
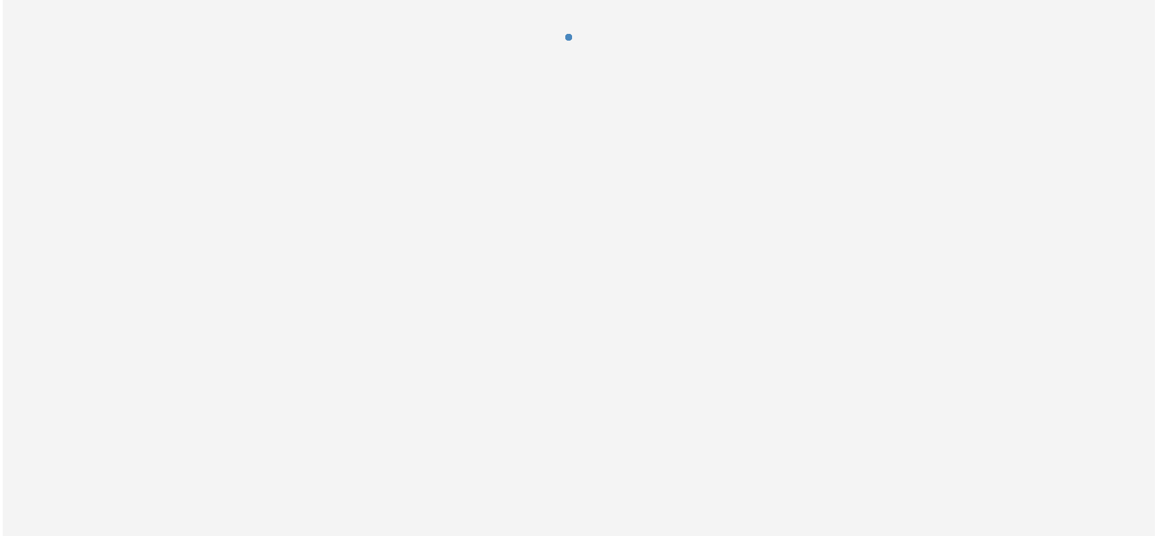
scroll to position [0, 0]
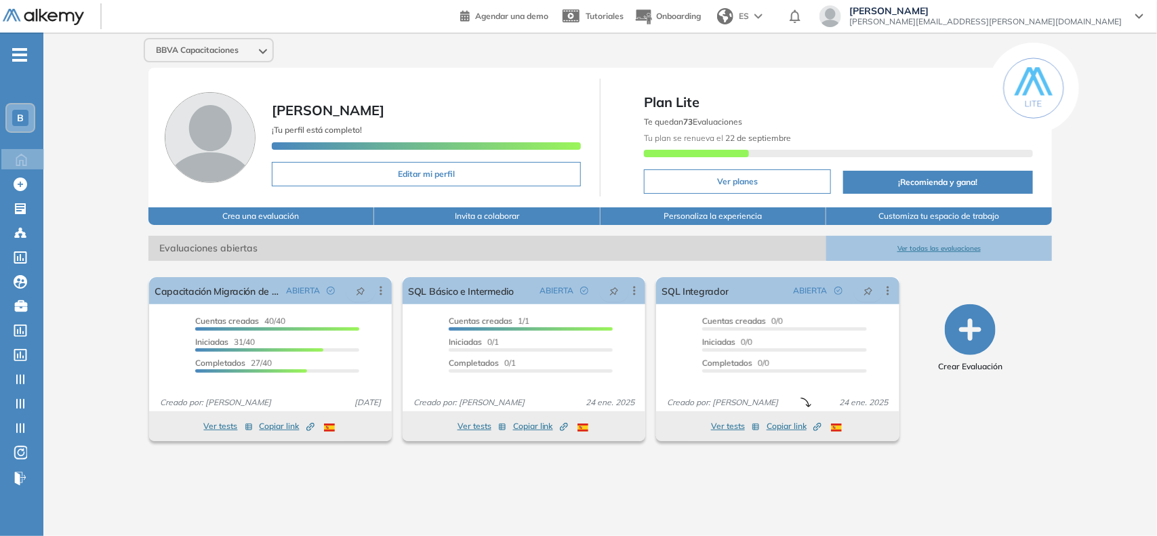
click at [1086, 300] on div "BBVA Capacitaciones Sofia Grigorjev ¡Tu perfil está completo! Editar mi perfil …" at bounding box center [599, 274] width 1113 height 482
click at [18, 211] on icon at bounding box center [20, 208] width 11 height 11
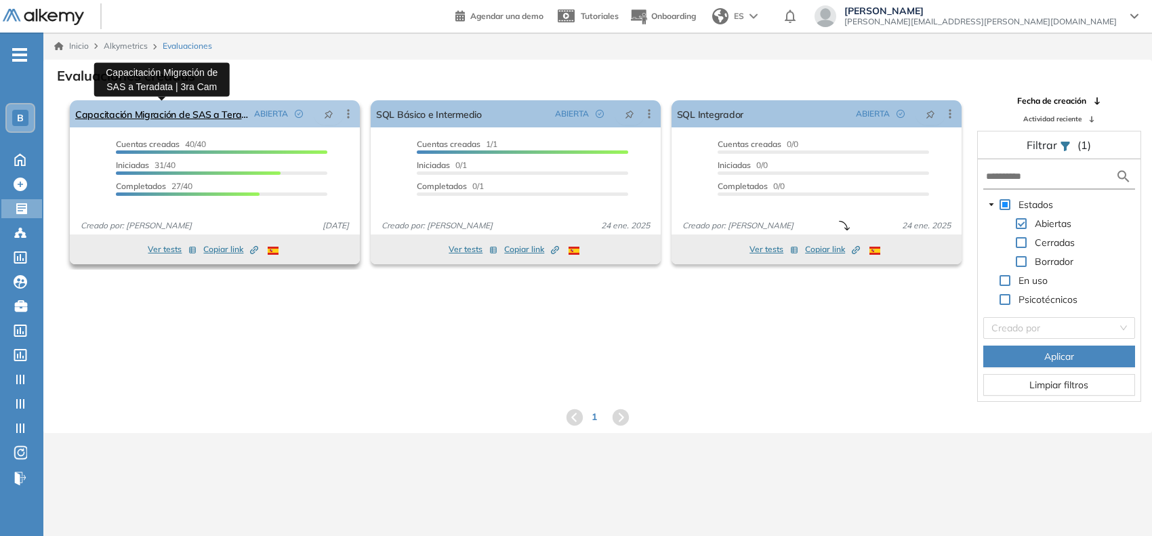
click at [150, 109] on link "Capacitación Migración de SAS a Teradata | 3ra Cam" at bounding box center [161, 113] width 173 height 27
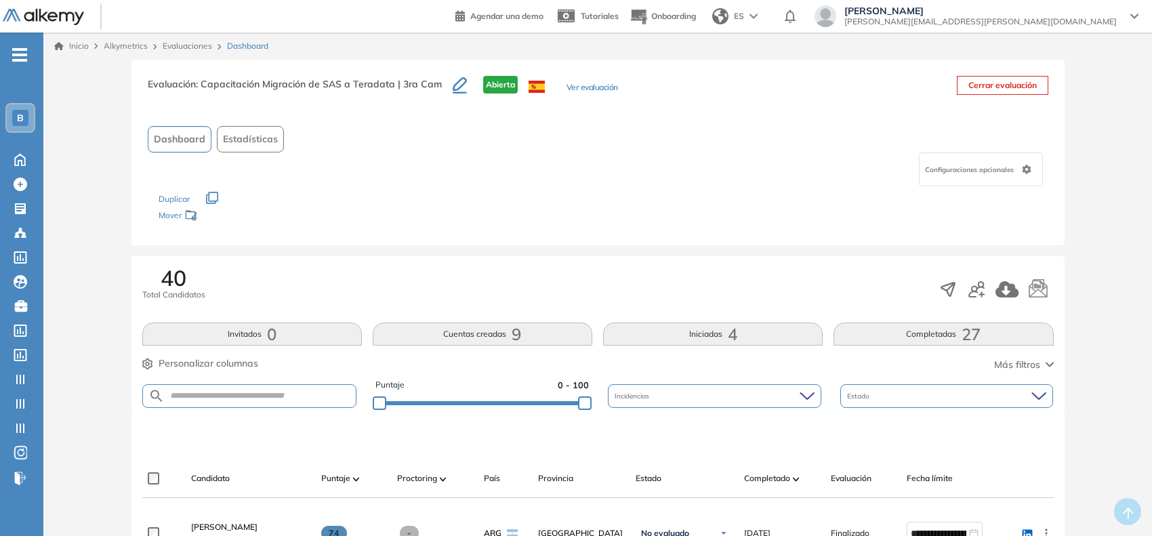
click at [586, 89] on button "Ver evaluación" at bounding box center [591, 88] width 51 height 14
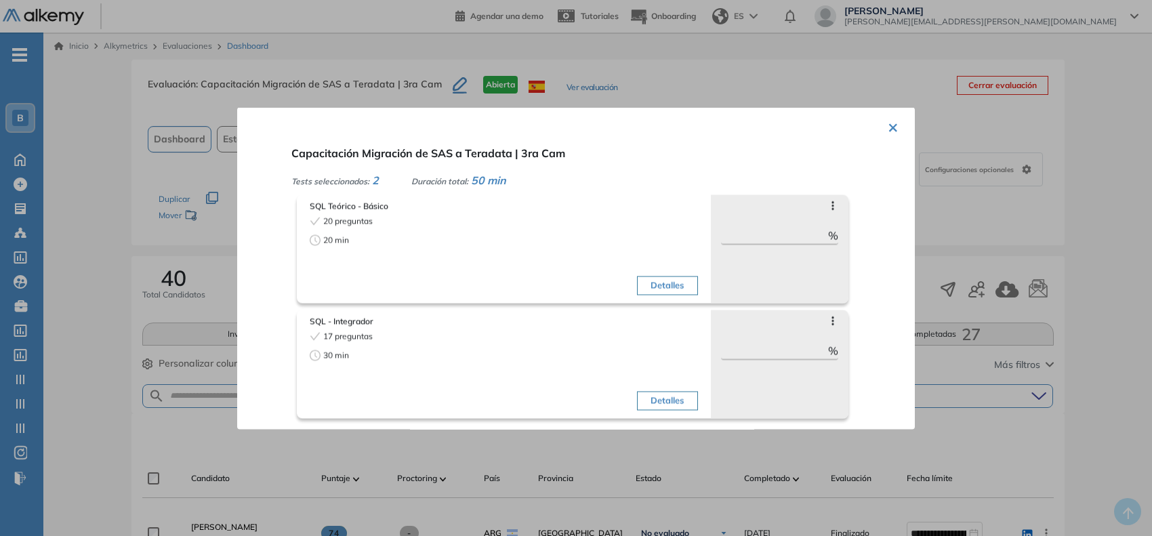
click at [674, 394] on button "Detalles" at bounding box center [667, 400] width 60 height 19
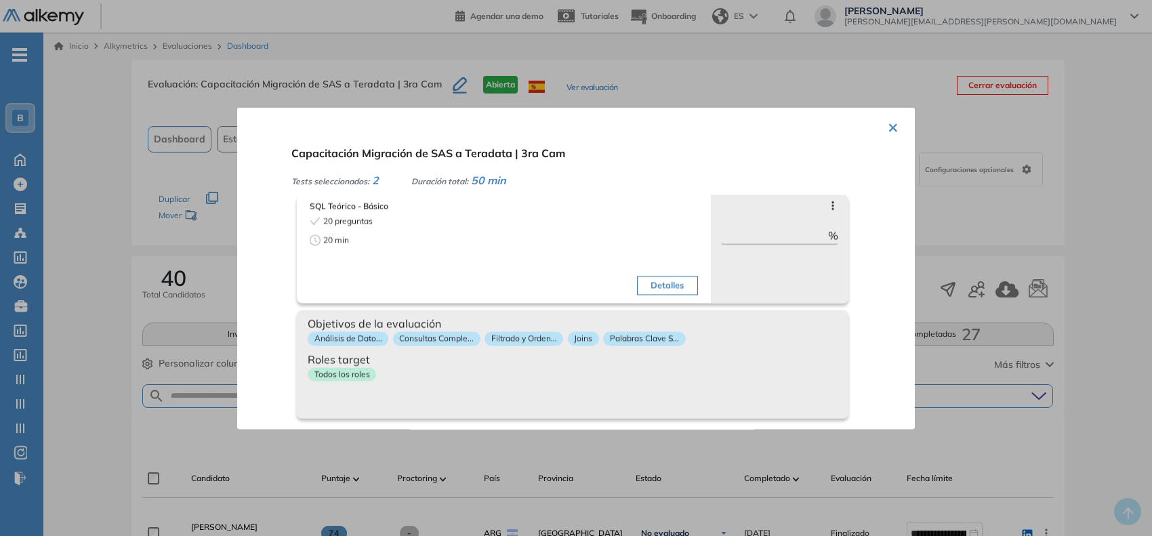
click at [674, 394] on div "Objetivos de la evaluación Análisis de Dato... Consultas Comple... Filtrado y O…" at bounding box center [573, 364] width 552 height 108
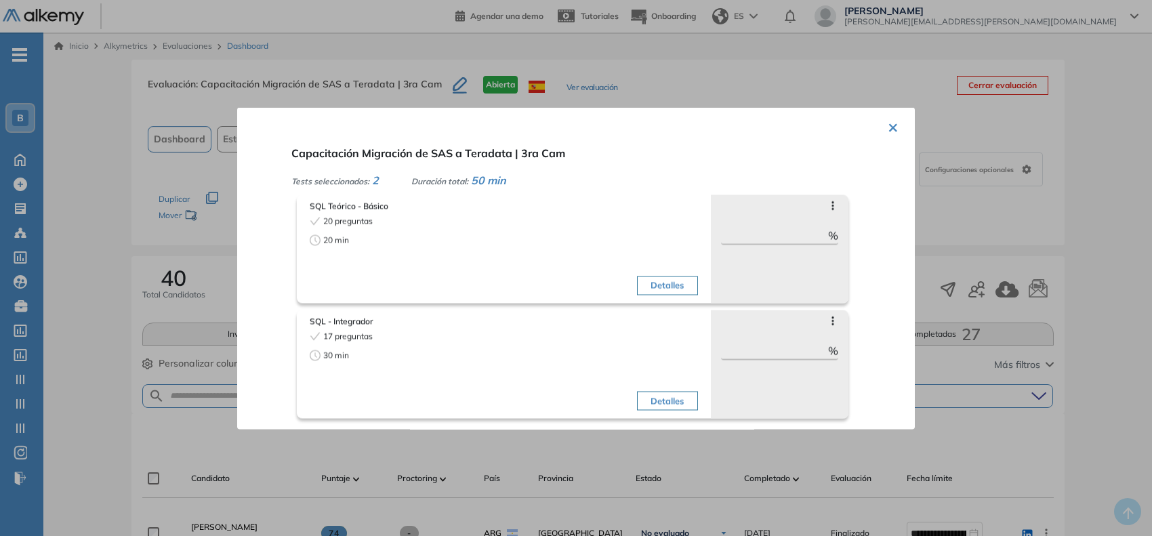
click at [892, 121] on button "×" at bounding box center [893, 125] width 11 height 26
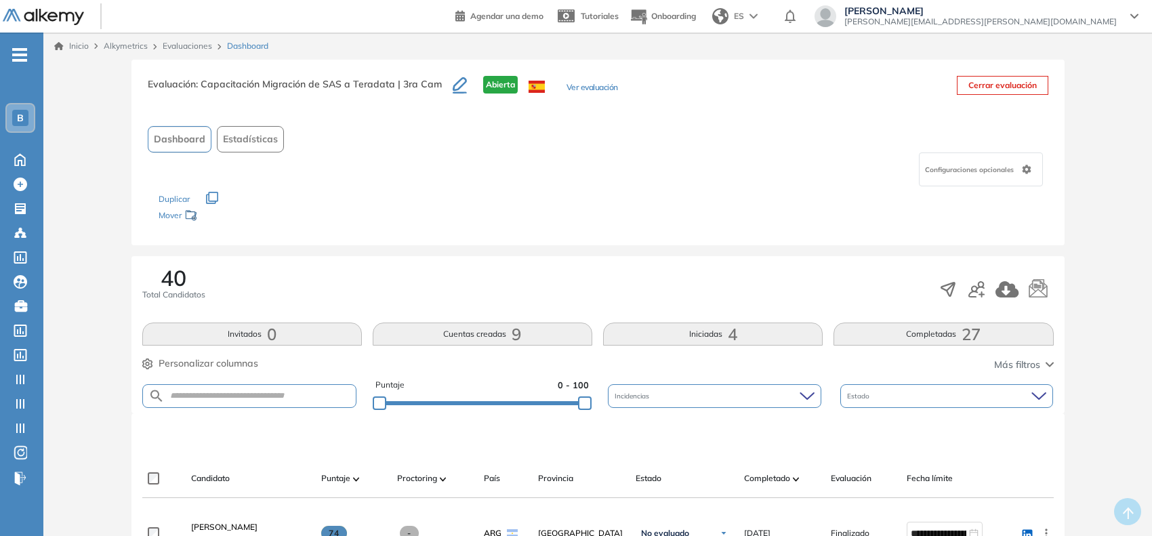
click at [183, 46] on link "Evaluaciones" at bounding box center [187, 46] width 49 height 10
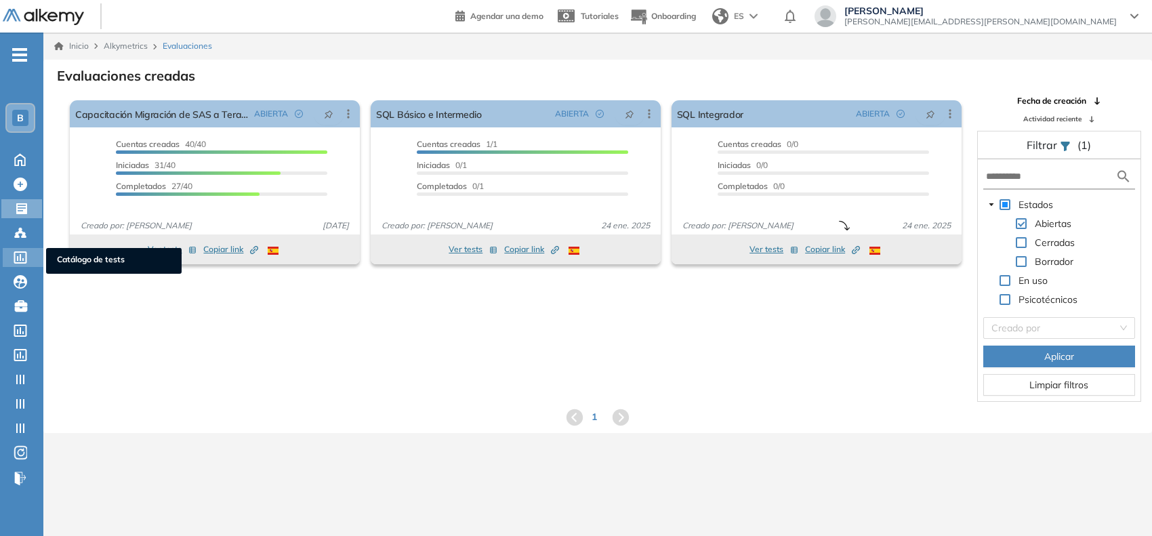
click at [14, 248] on div at bounding box center [22, 256] width 16 height 16
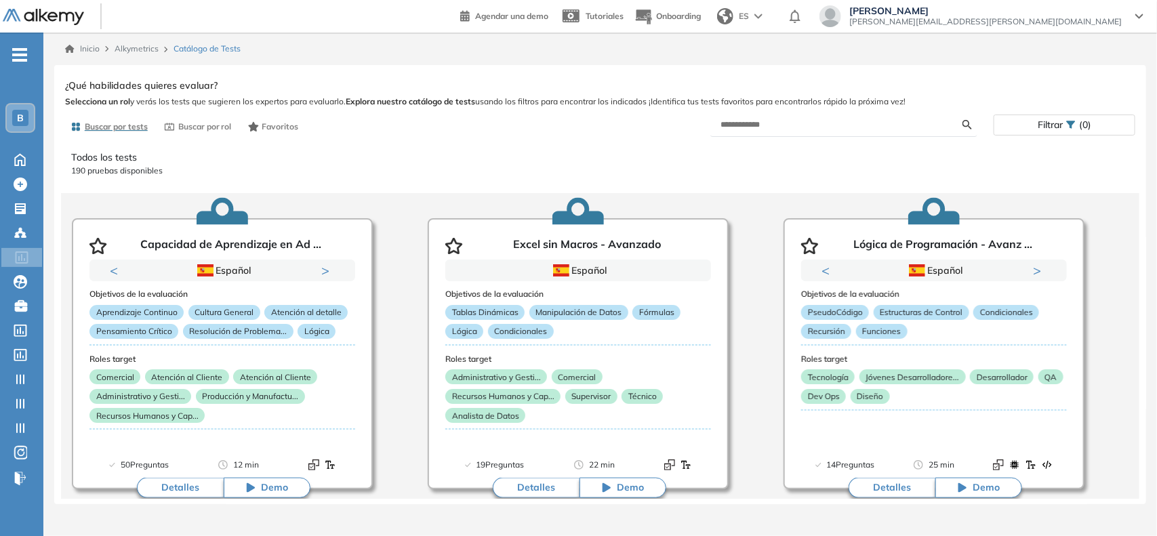
drag, startPoint x: 760, startPoint y: 117, endPoint x: 761, endPoint y: 126, distance: 9.5
click at [761, 126] on form at bounding box center [844, 125] width 268 height 24
click at [761, 126] on input "text" at bounding box center [842, 125] width 242 height 12
type input "***"
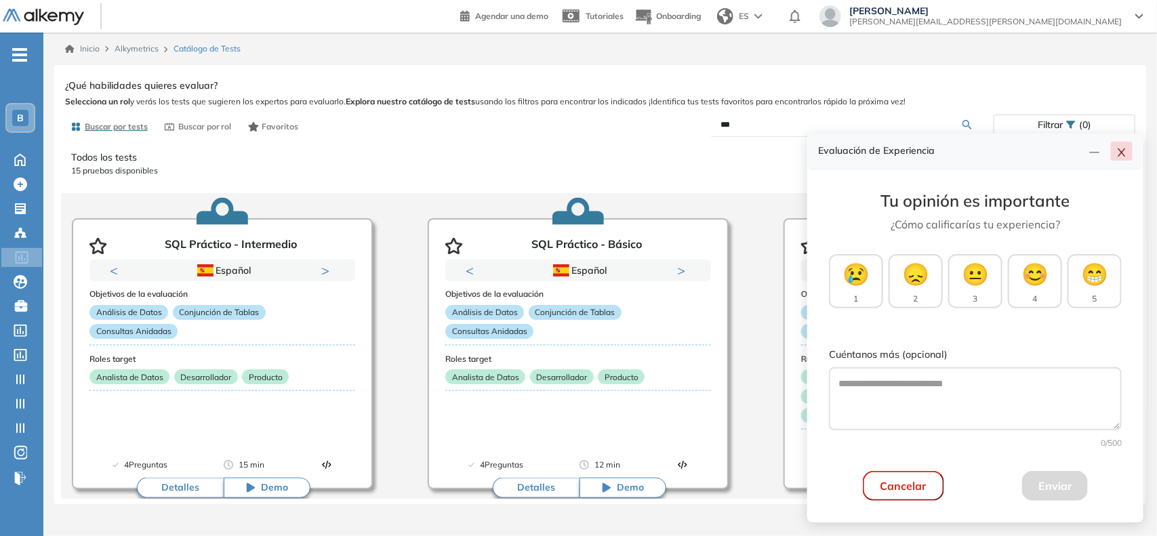
click at [1119, 154] on icon "close" at bounding box center [1121, 152] width 11 height 11
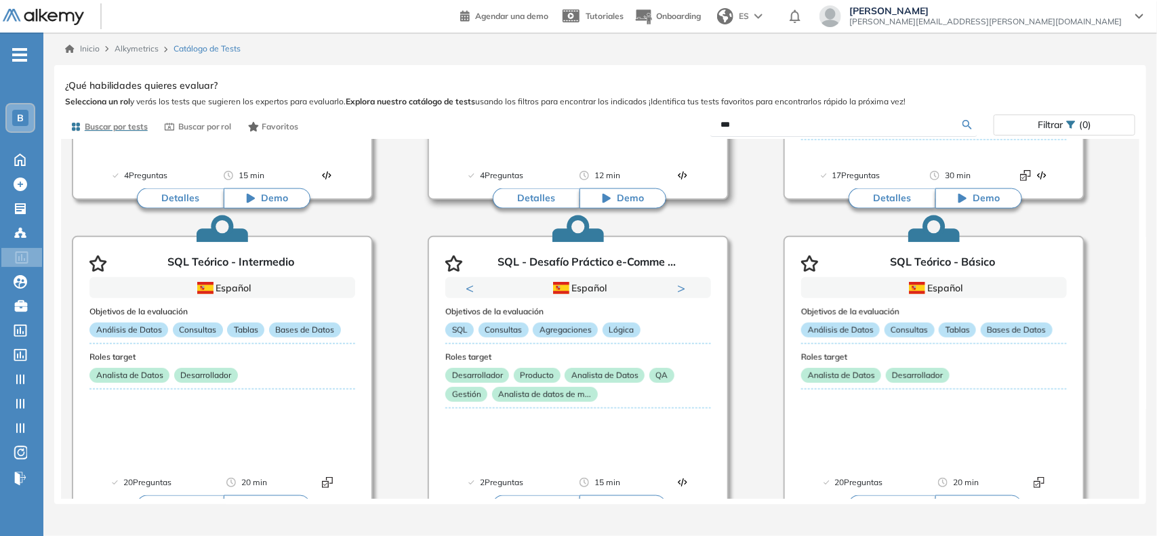
scroll to position [307, 0]
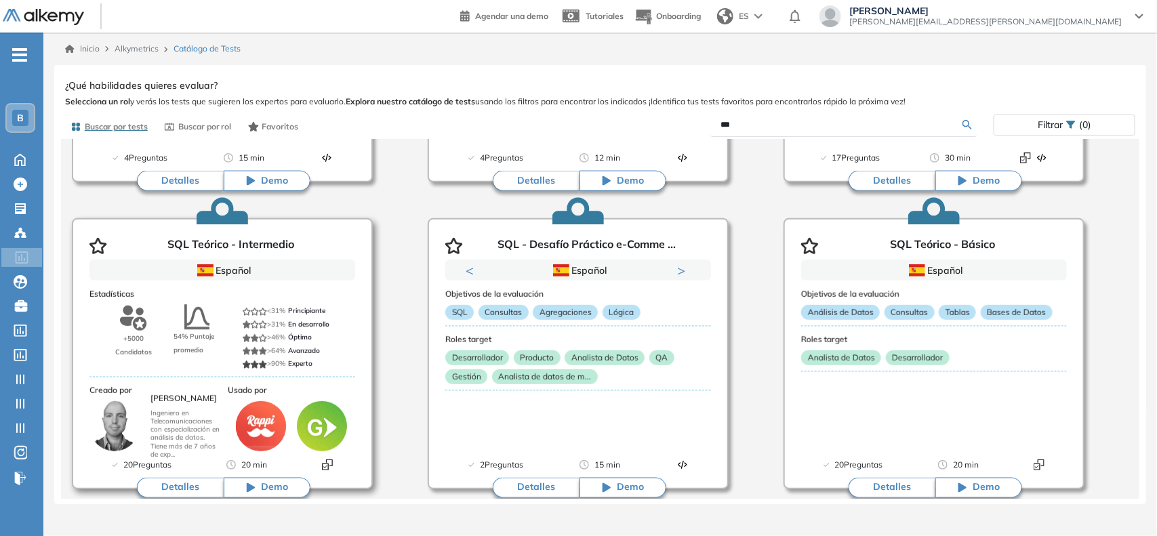
click at [188, 487] on button "Detalles" at bounding box center [180, 488] width 87 height 20
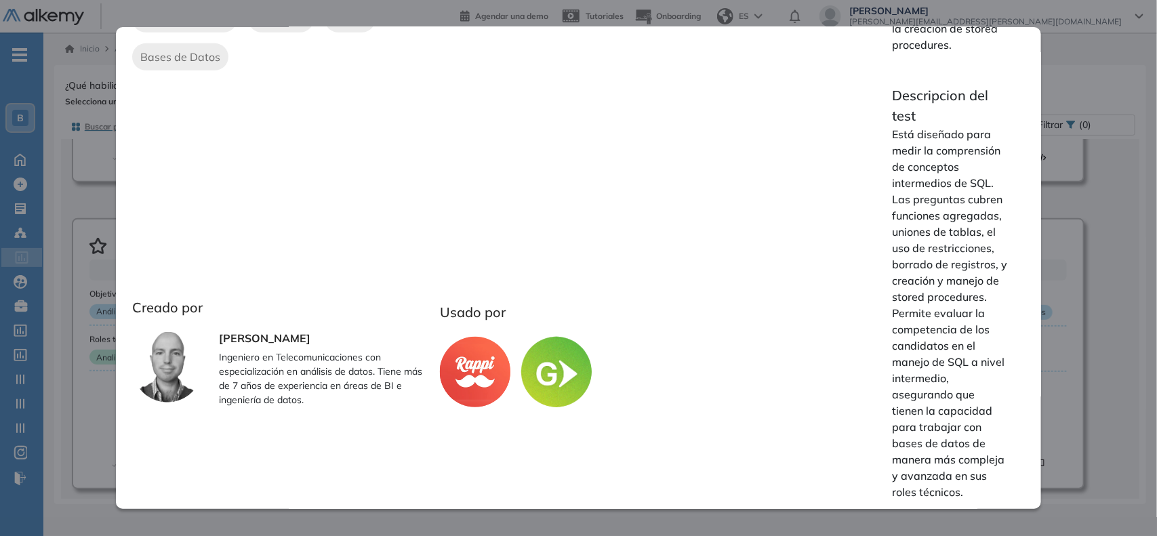
scroll to position [0, 0]
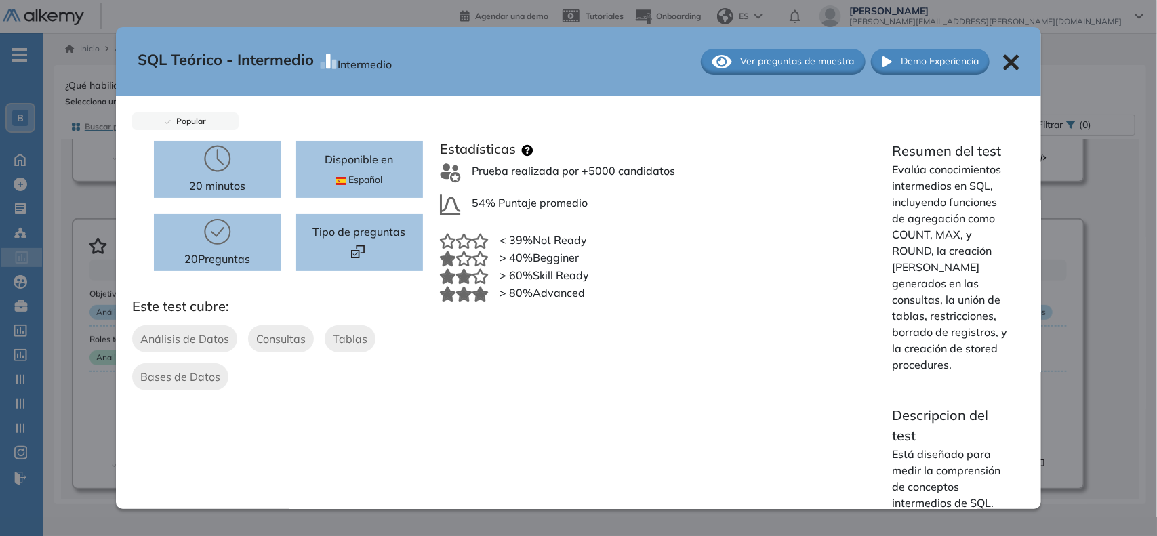
click at [1003, 68] on icon at bounding box center [1011, 62] width 16 height 16
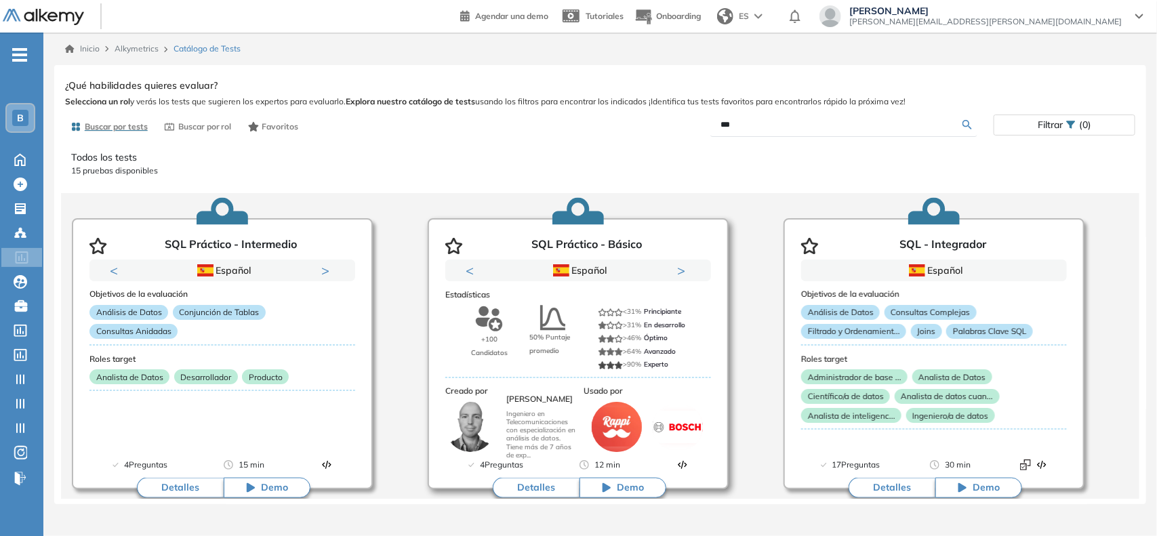
click at [531, 489] on button "Detalles" at bounding box center [536, 488] width 87 height 20
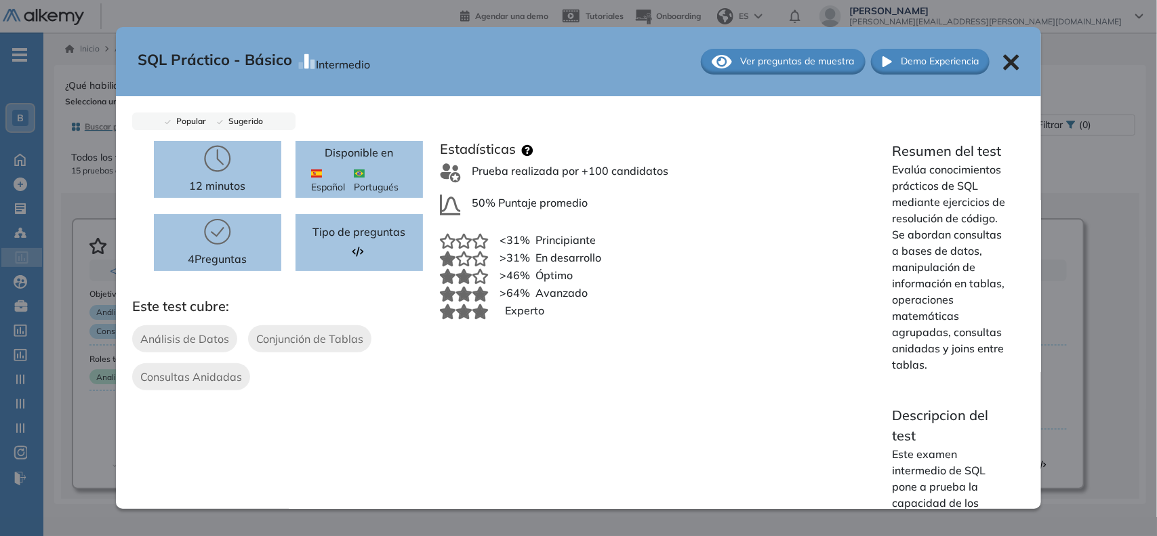
click at [1004, 59] on icon at bounding box center [1012, 62] width 16 height 16
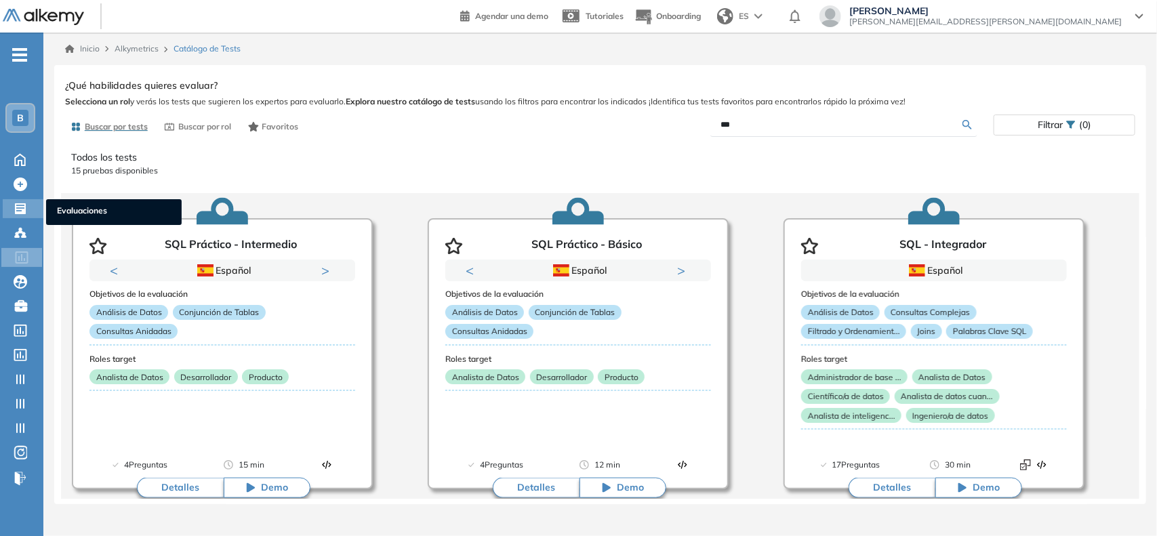
click at [18, 205] on icon at bounding box center [20, 208] width 11 height 11
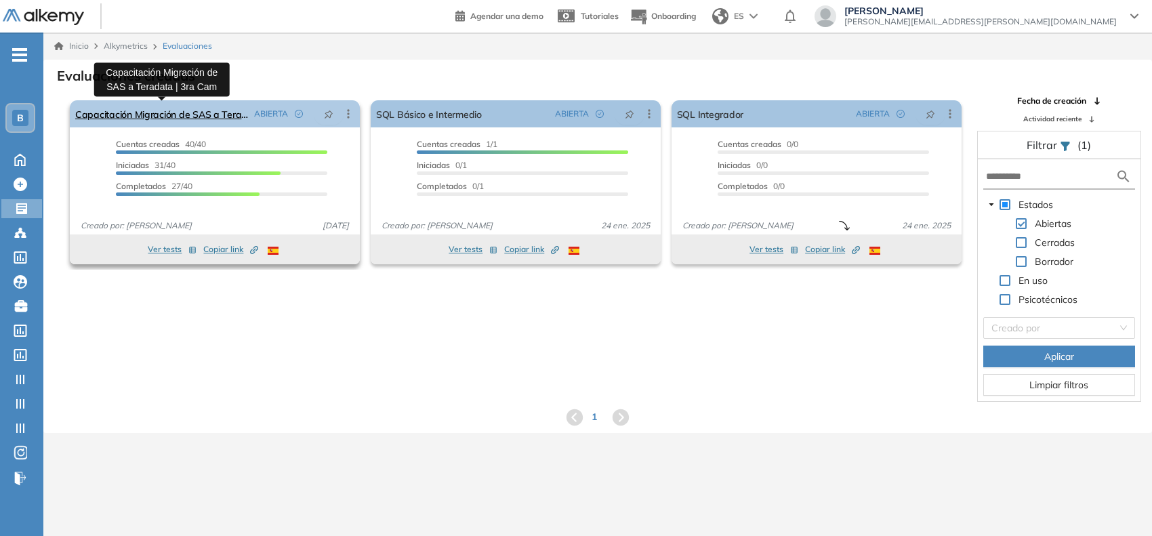
click at [170, 106] on link "Capacitación Migración de SAS a Teradata | 3ra Cam" at bounding box center [161, 113] width 173 height 27
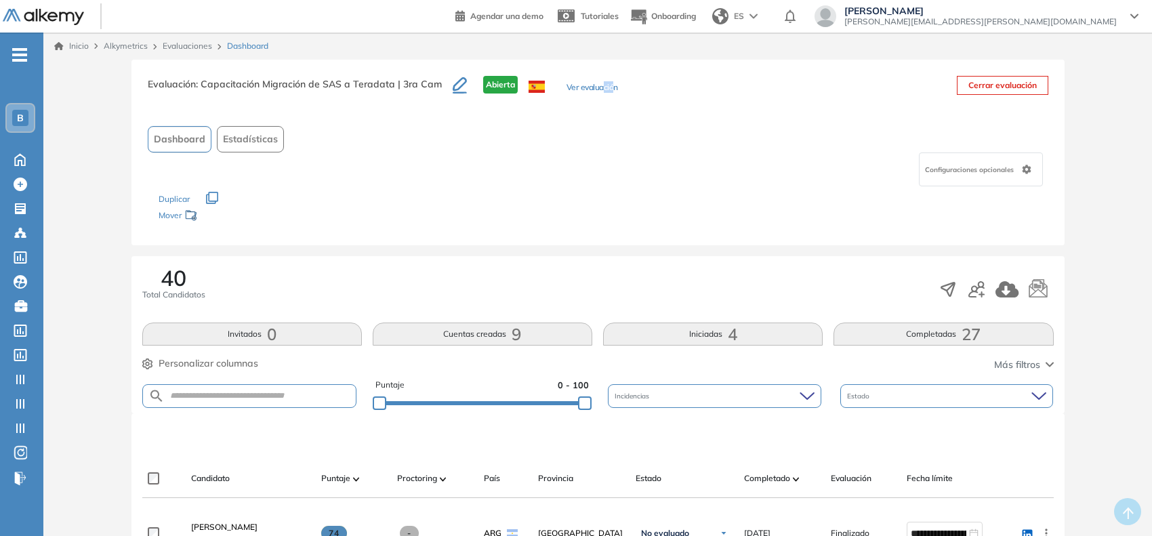
drag, startPoint x: 607, startPoint y: 79, endPoint x: 597, endPoint y: 85, distance: 11.9
click at [597, 85] on div "Evaluación : Capacitación Migración de SAS a Teradata | 3ra Cam Abierta Ver eva…" at bounding box center [383, 93] width 470 height 34
click at [597, 85] on button "Ver evaluación" at bounding box center [591, 88] width 51 height 14
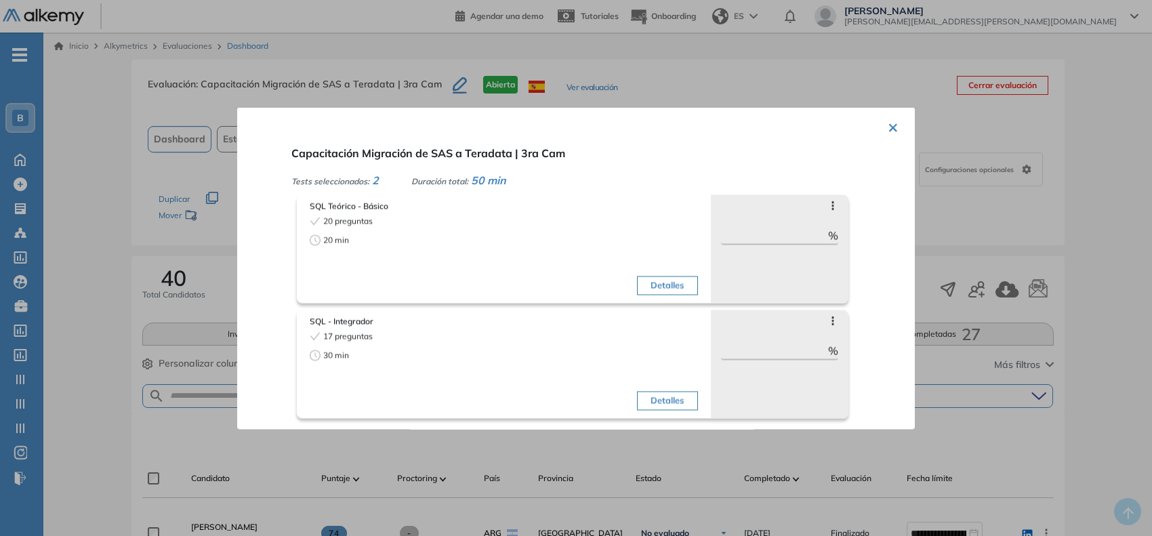
click at [41, 255] on div at bounding box center [576, 268] width 1152 height 536
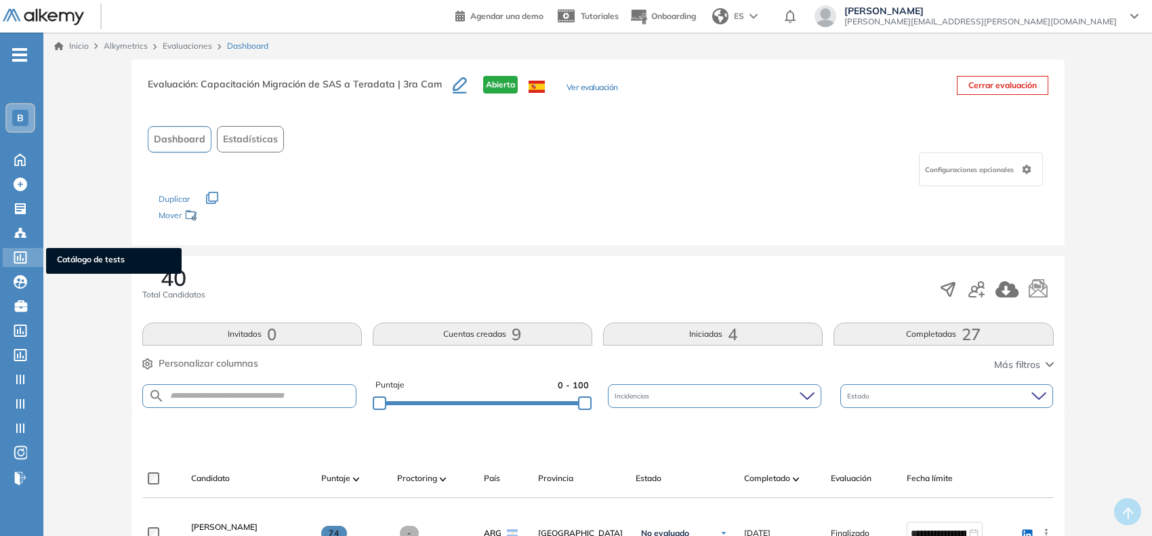
click at [18, 258] on icon at bounding box center [21, 257] width 14 height 12
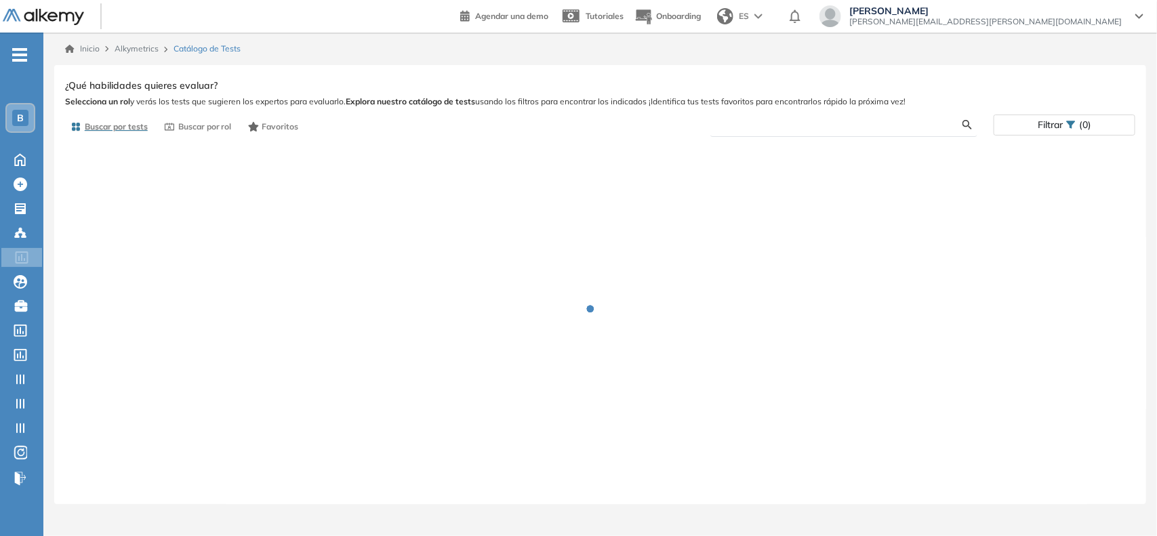
click at [741, 127] on input "text" at bounding box center [842, 125] width 242 height 12
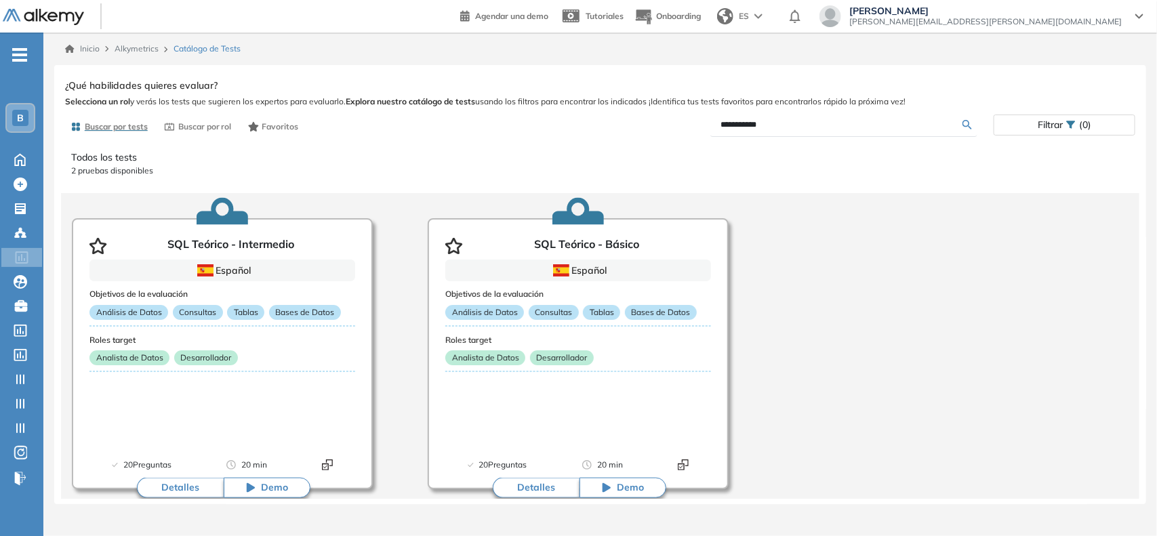
click at [741, 127] on input "**********" at bounding box center [842, 125] width 242 height 12
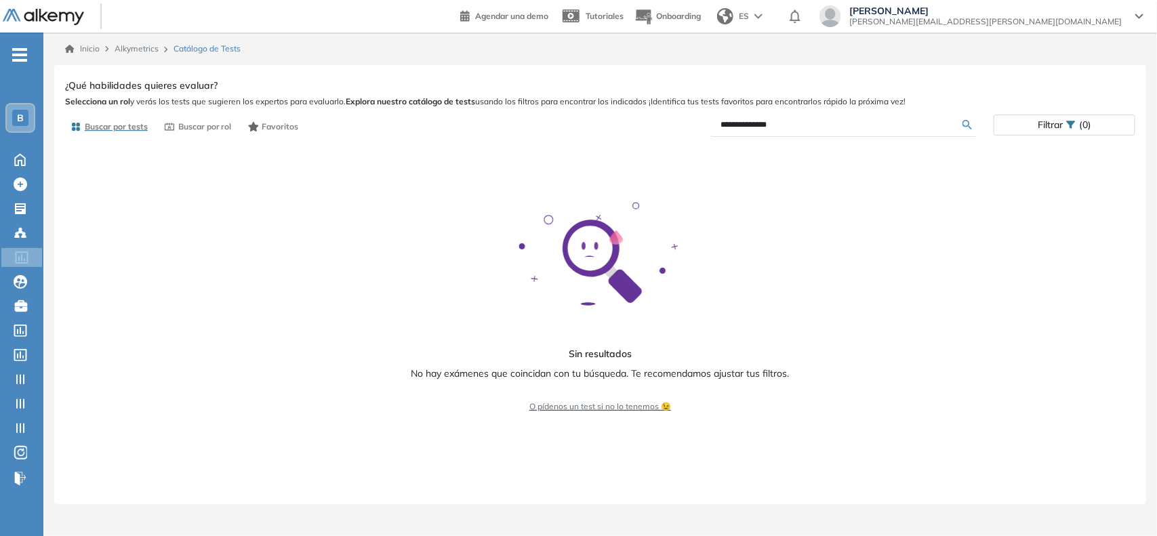
click at [752, 124] on input "**********" at bounding box center [842, 125] width 242 height 12
type input "***"
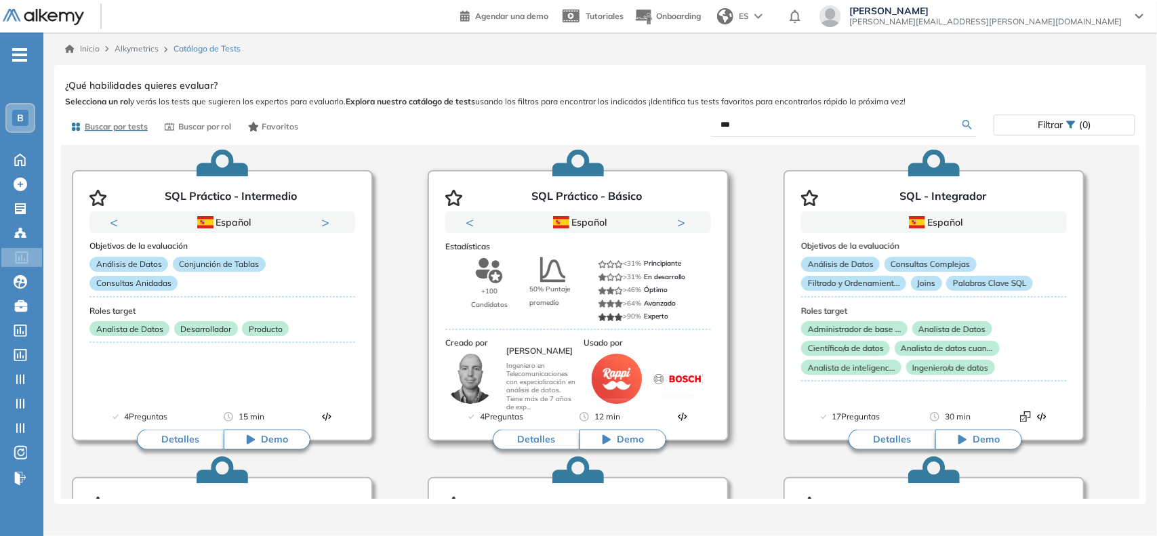
scroll to position [49, 0]
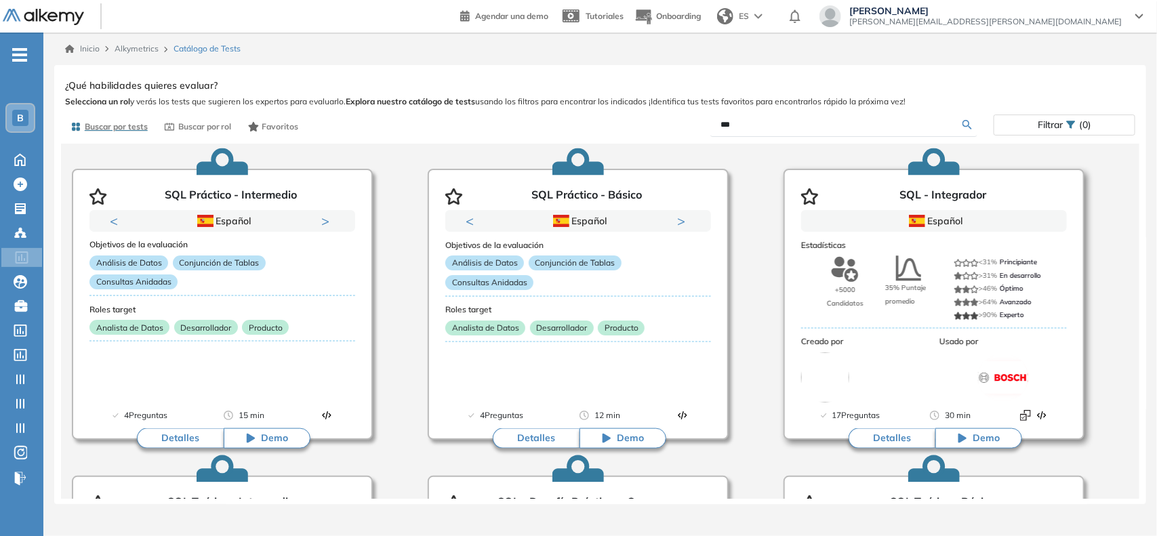
click at [886, 432] on button "Detalles" at bounding box center [891, 438] width 87 height 20
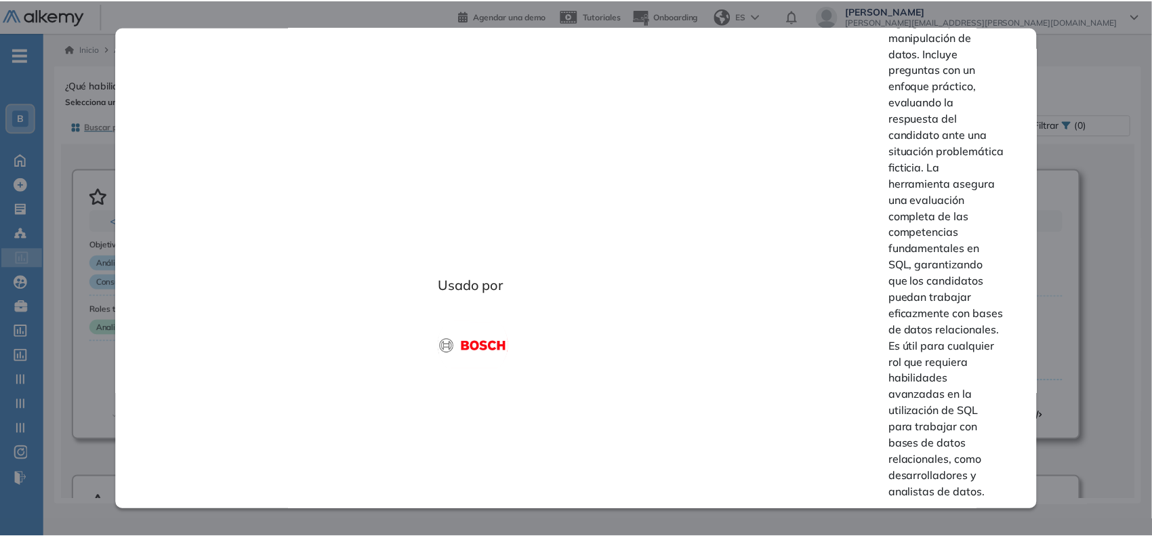
scroll to position [0, 0]
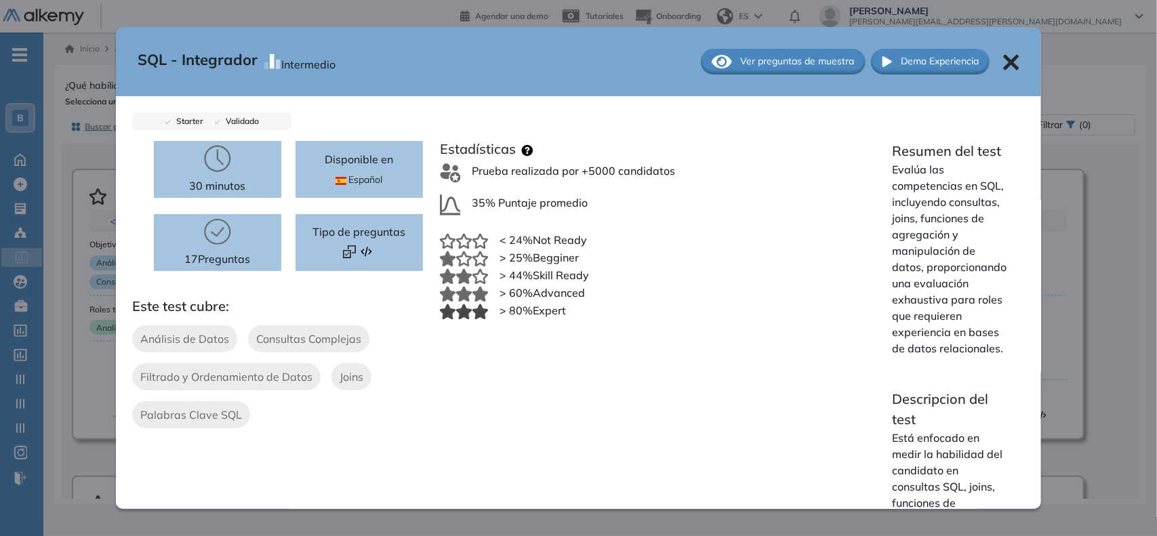
click at [1000, 51] on div "SQL - Integrador Intermedio Ver preguntas de muestra Demo Experiencia" at bounding box center [579, 61] width 926 height 69
click at [1003, 56] on icon at bounding box center [1011, 62] width 16 height 16
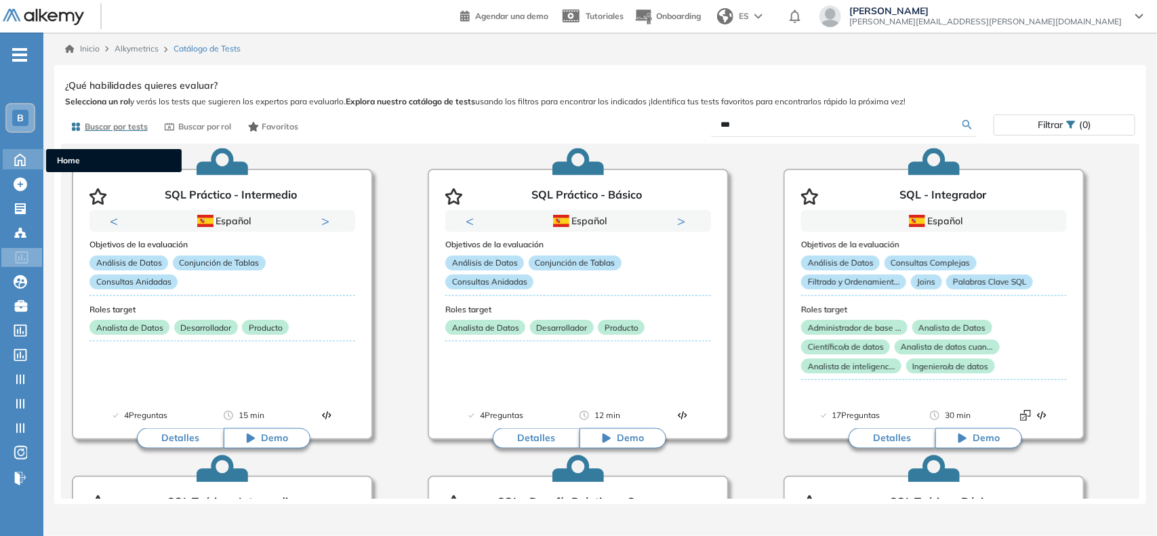
click at [18, 157] on icon at bounding box center [20, 158] width 24 height 16
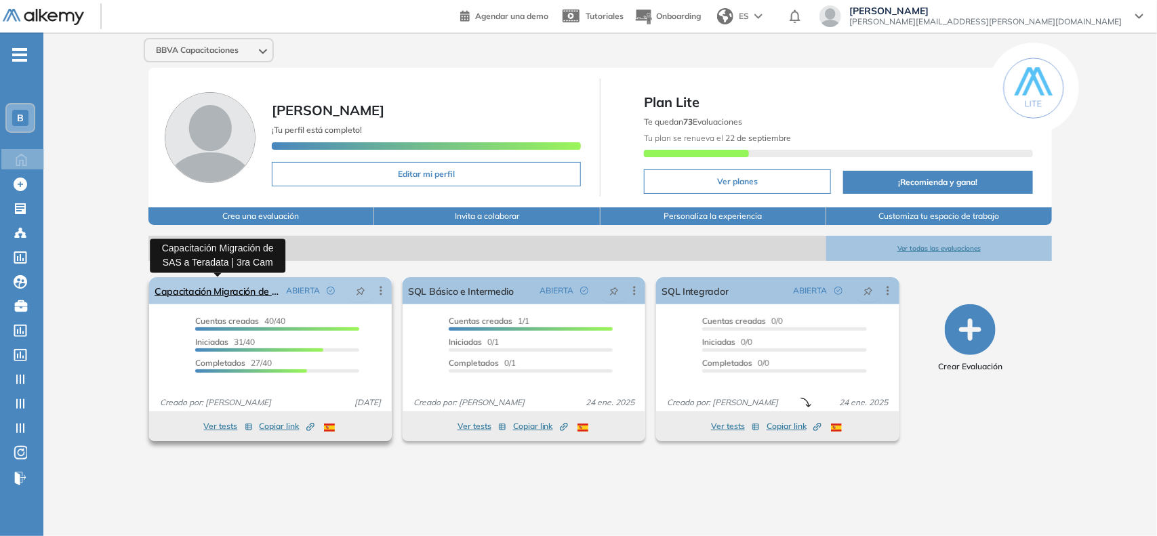
click at [251, 292] on link "Capacitación Migración de SAS a Teradata | 3ra Cam" at bounding box center [217, 290] width 126 height 27
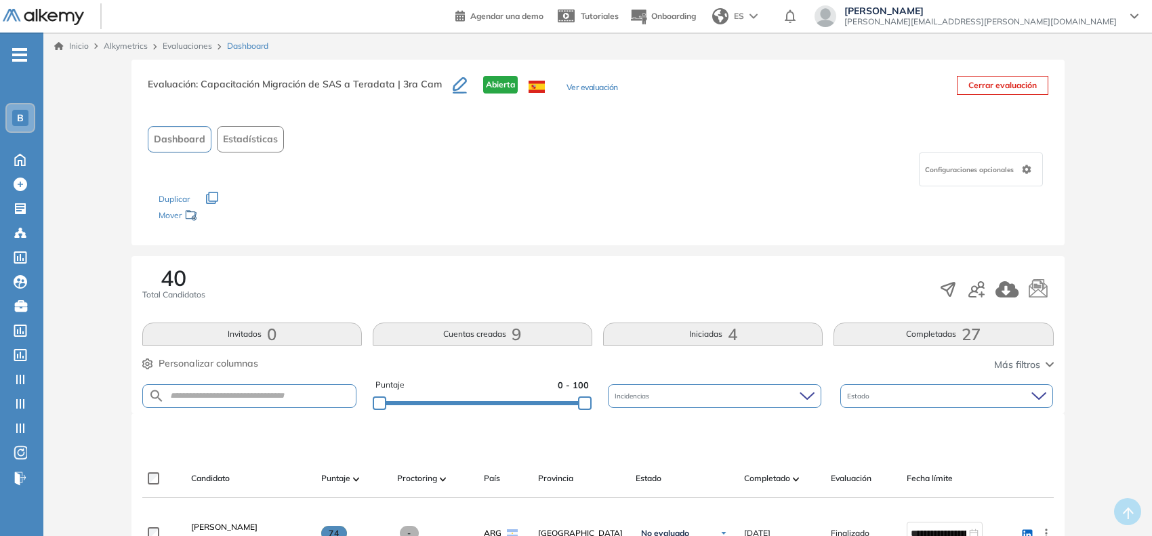
click at [678, 335] on button "Iniciadas 4" at bounding box center [713, 334] width 220 height 23
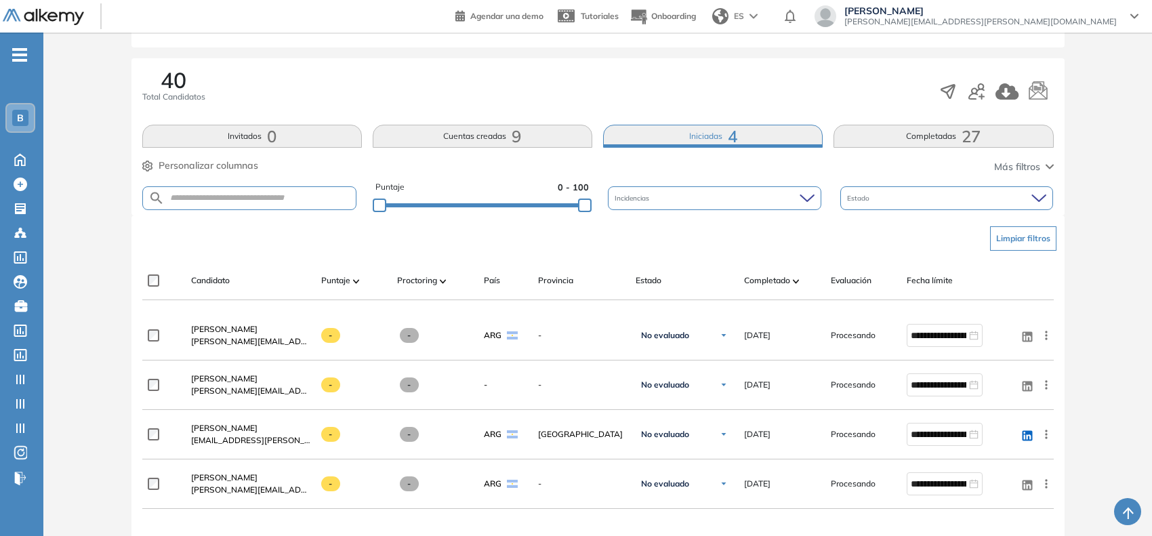
scroll to position [202, 0]
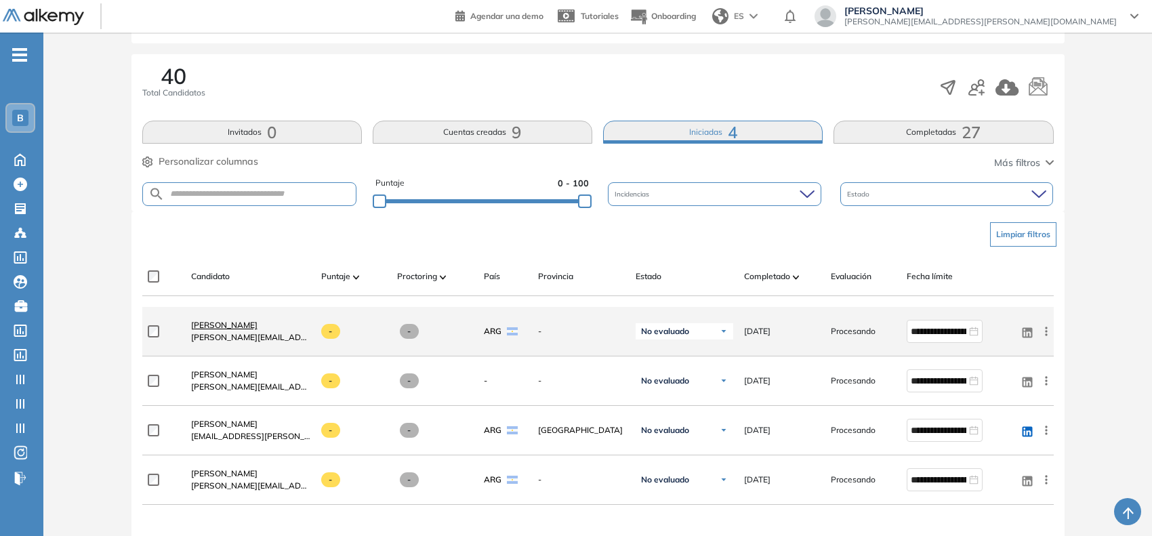
click at [239, 327] on span "EZEQUIEL DE VRIES" at bounding box center [224, 325] width 66 height 10
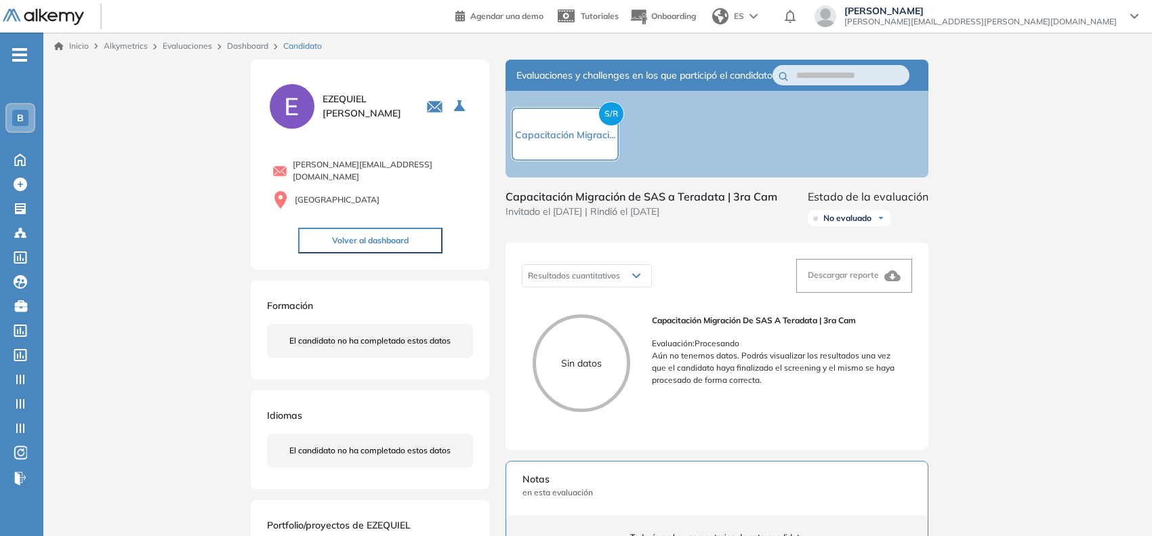
click at [325, 166] on span "[PERSON_NAME][EMAIL_ADDRESS][PERSON_NAME][DOMAIN_NAME]" at bounding box center [383, 171] width 180 height 24
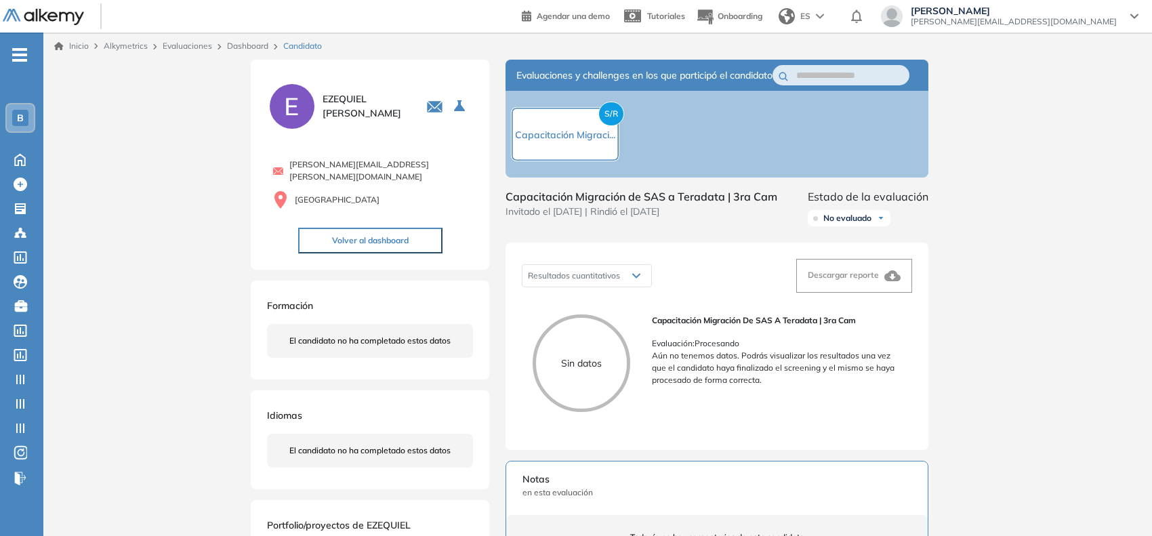
click at [25, 122] on div "B" at bounding box center [20, 118] width 16 height 16
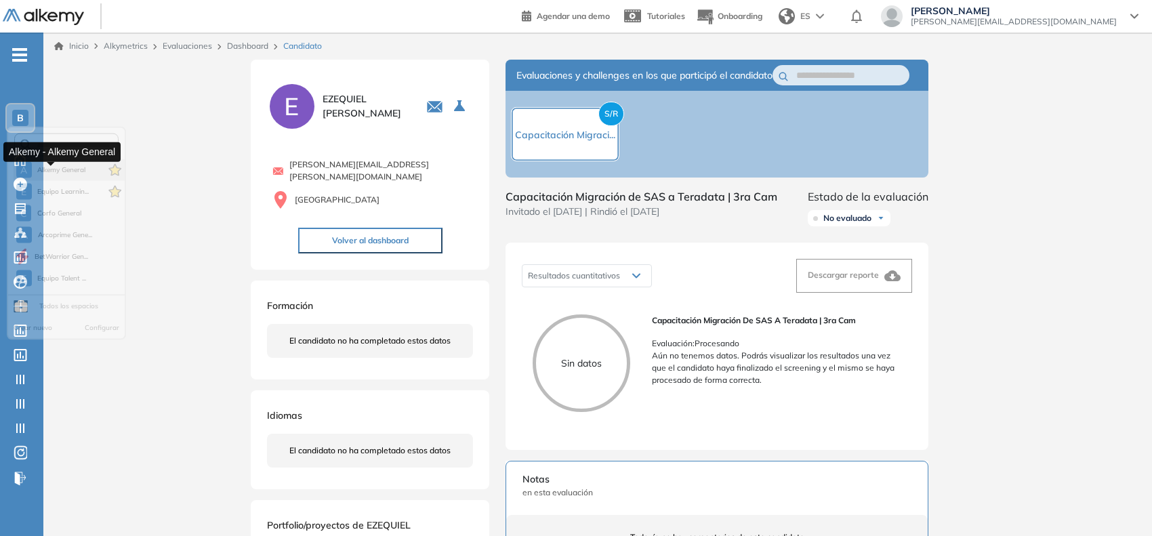
click at [55, 170] on span "Alkemy General" at bounding box center [61, 174] width 49 height 11
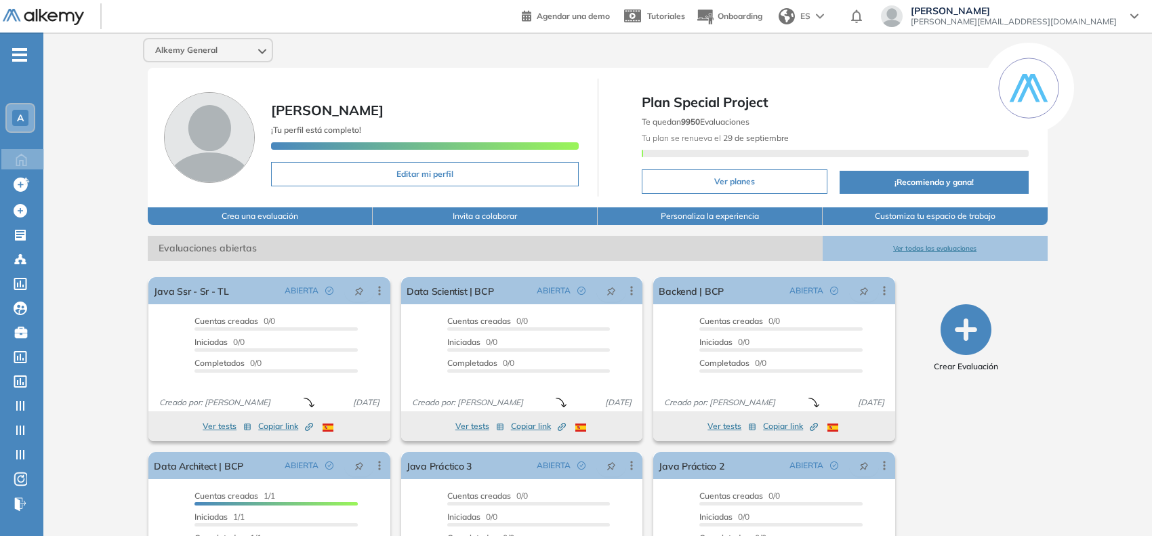
scroll to position [95, 0]
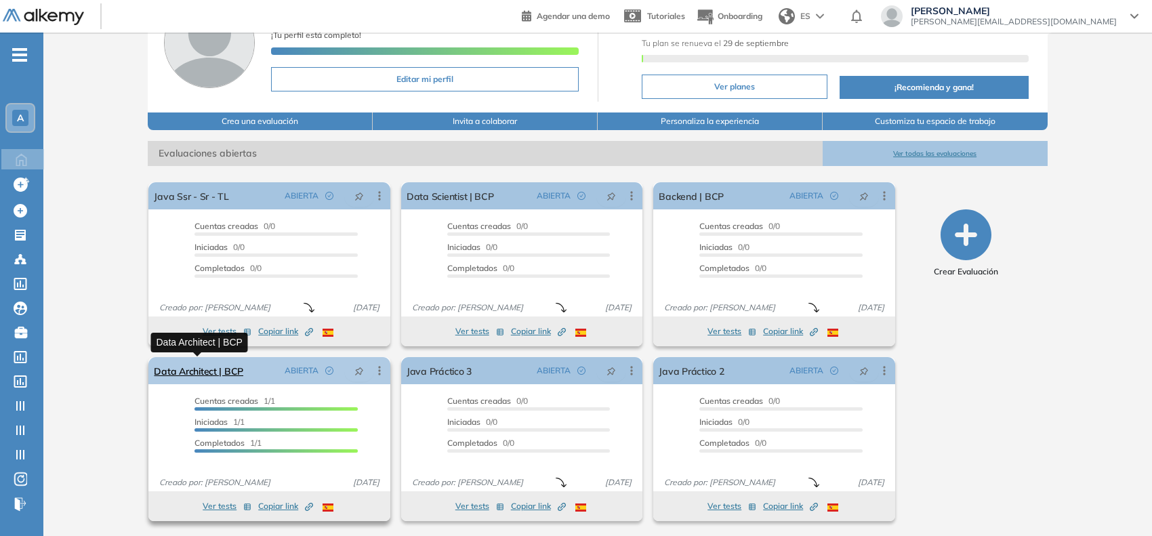
click at [220, 364] on link "Data Architect | BCP" at bounding box center [198, 370] width 89 height 27
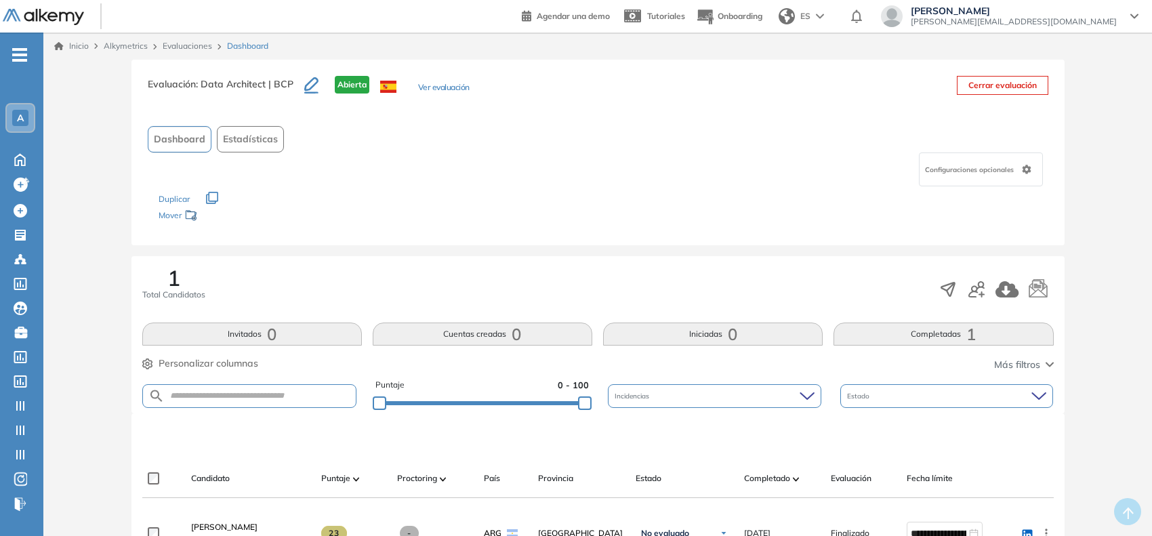
click at [442, 85] on div "Evaluación : Data Architect | BCP Abierta Ver evaluación" at bounding box center [309, 93] width 322 height 34
click at [442, 85] on button "Ver evaluación" at bounding box center [443, 88] width 51 height 14
